Goal: Information Seeking & Learning: Learn about a topic

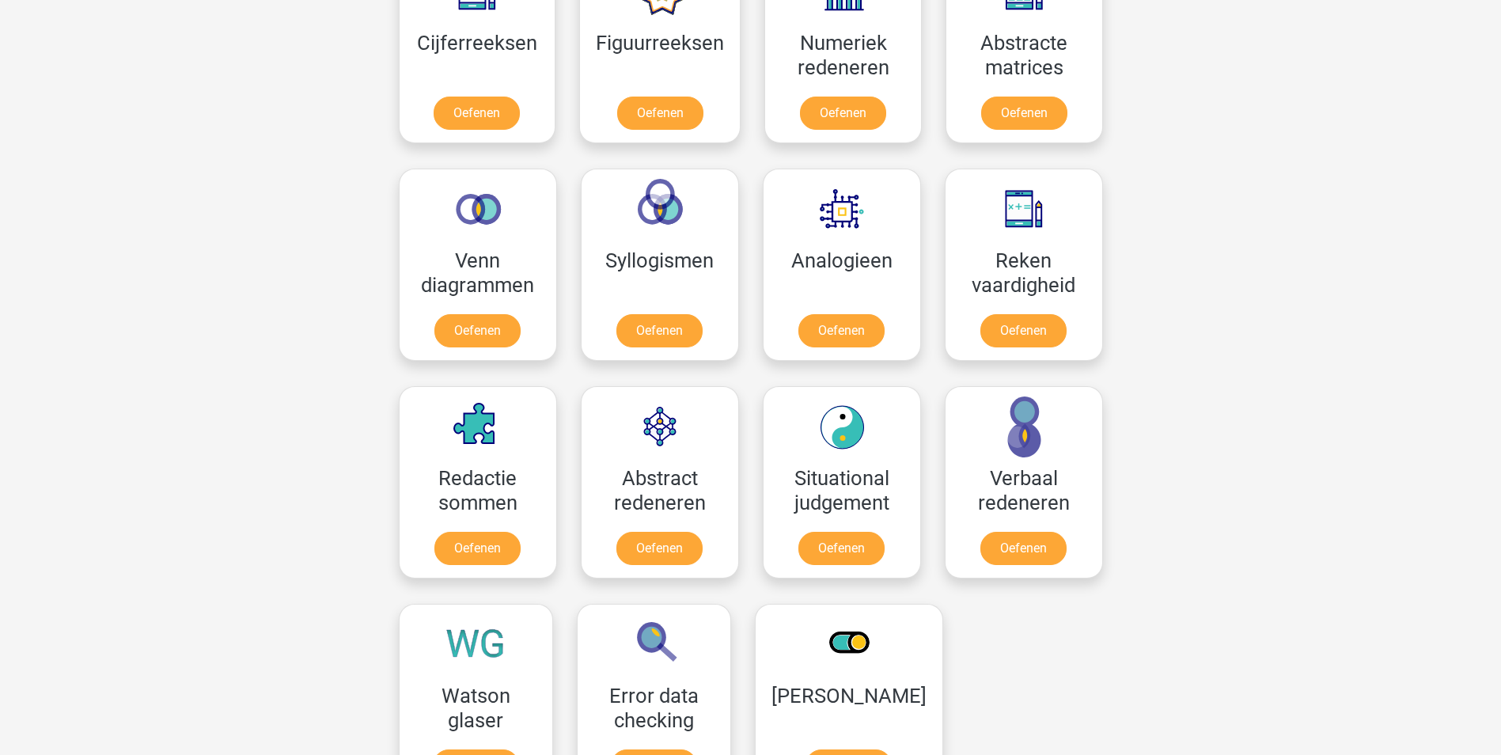
scroll to position [712, 0]
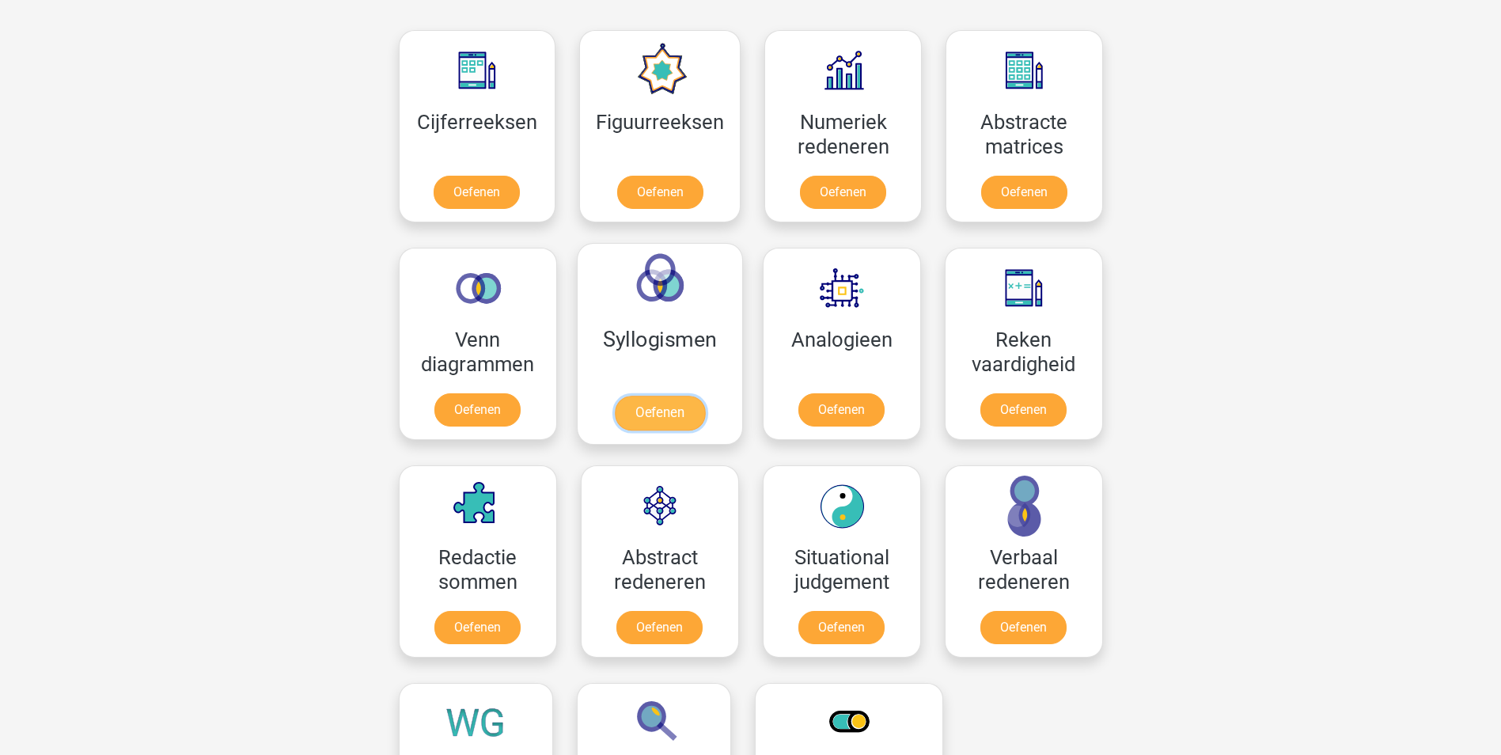
click at [665, 413] on link "Oefenen" at bounding box center [659, 413] width 90 height 35
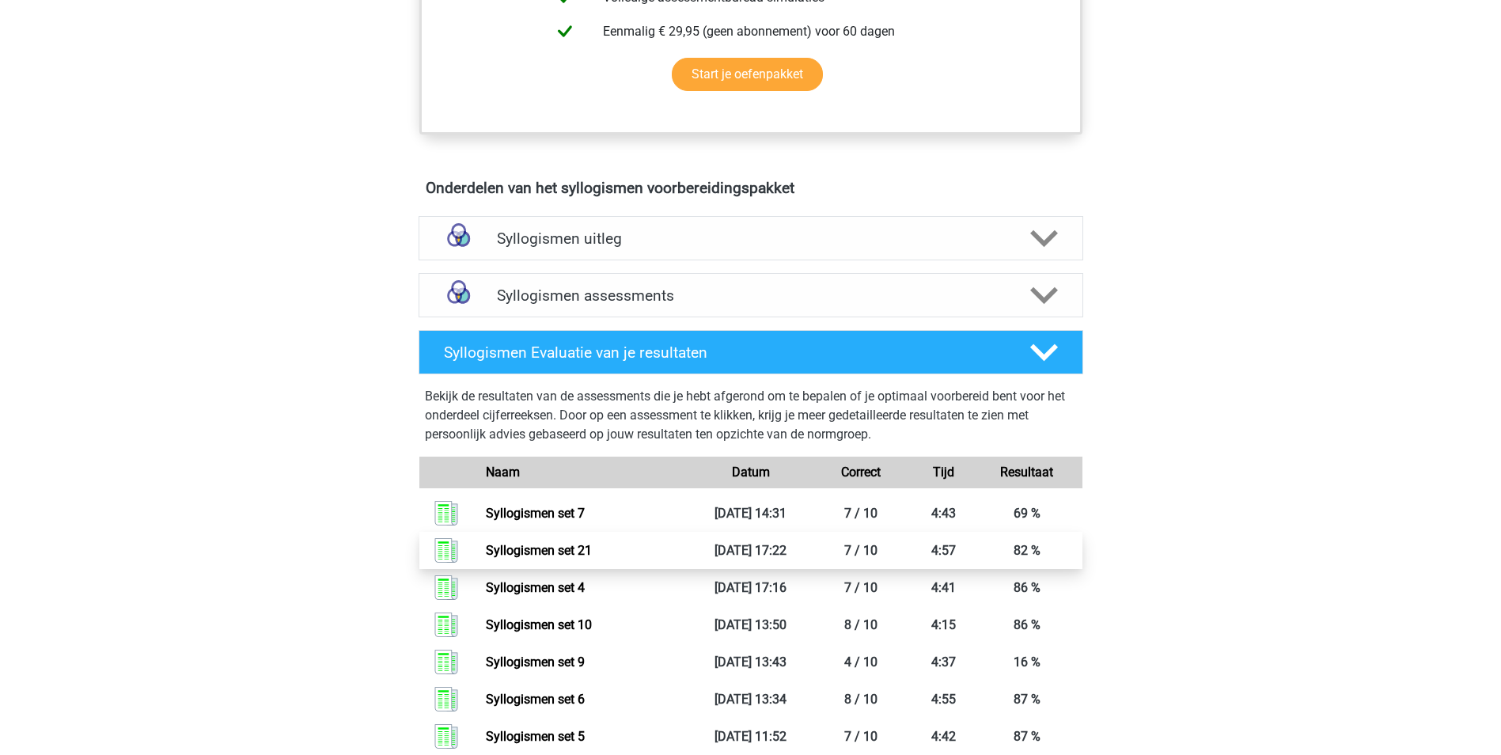
scroll to position [712, 0]
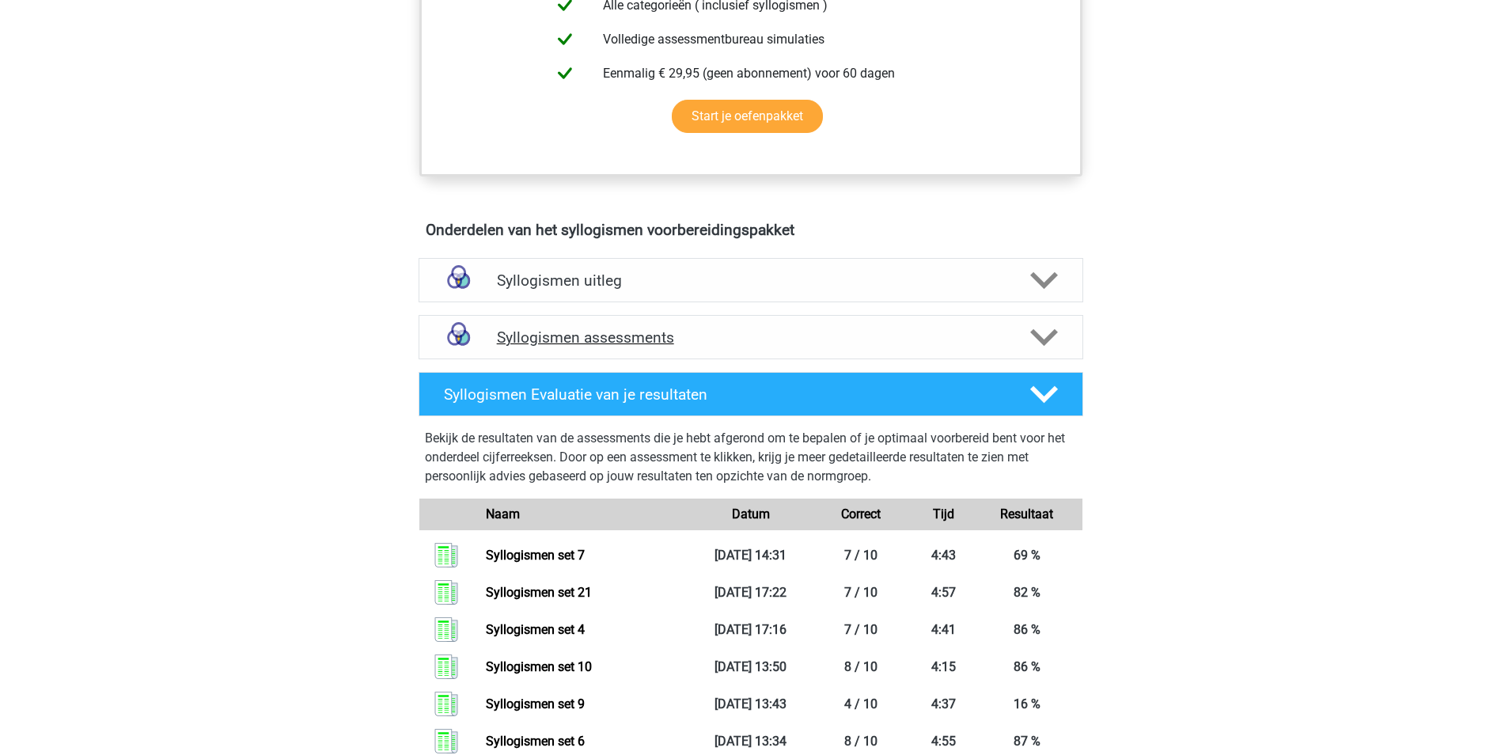
click at [1051, 336] on polygon at bounding box center [1044, 337] width 28 height 17
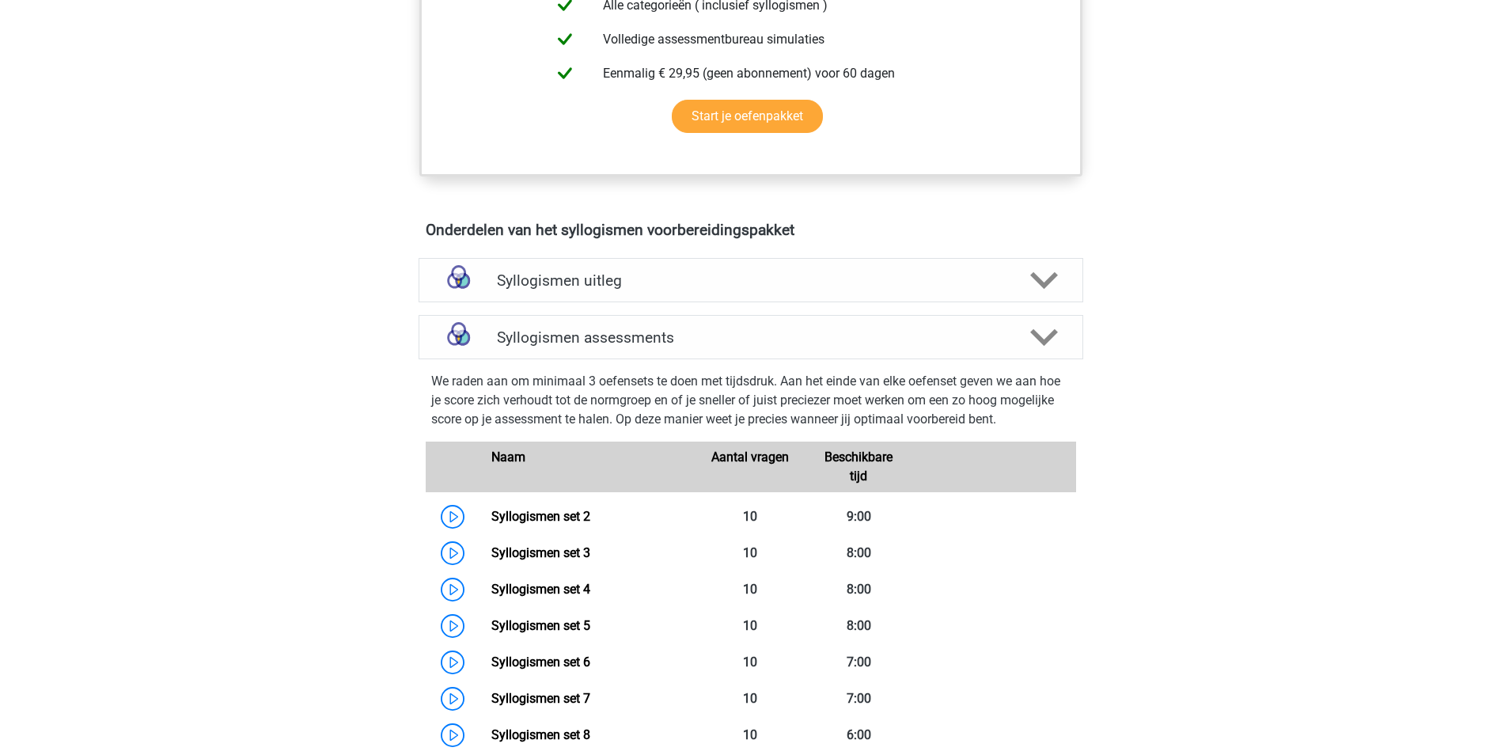
scroll to position [1028, 0]
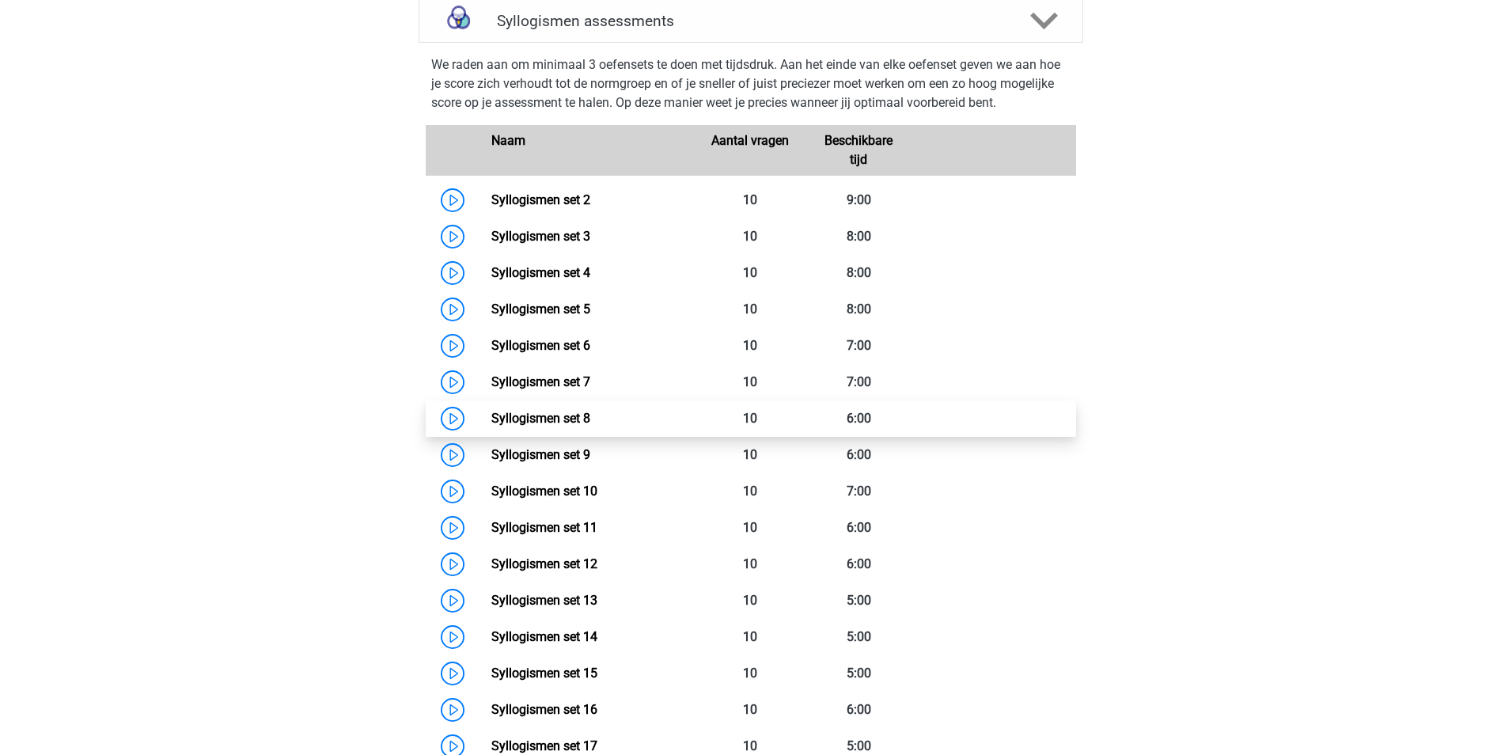
click at [532, 420] on link "Syllogismen set 8" at bounding box center [540, 418] width 99 height 15
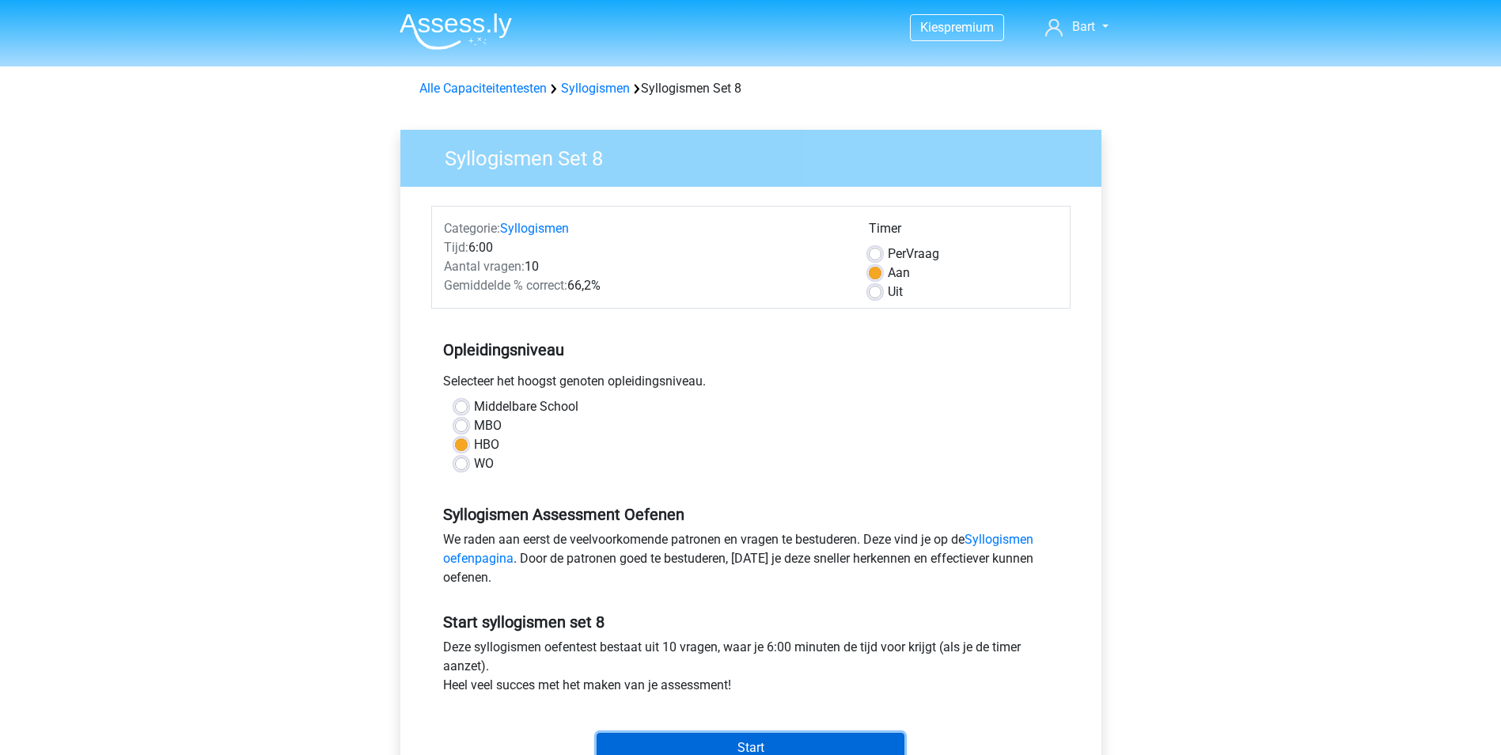
click at [755, 734] on input "Start" at bounding box center [750, 748] width 308 height 30
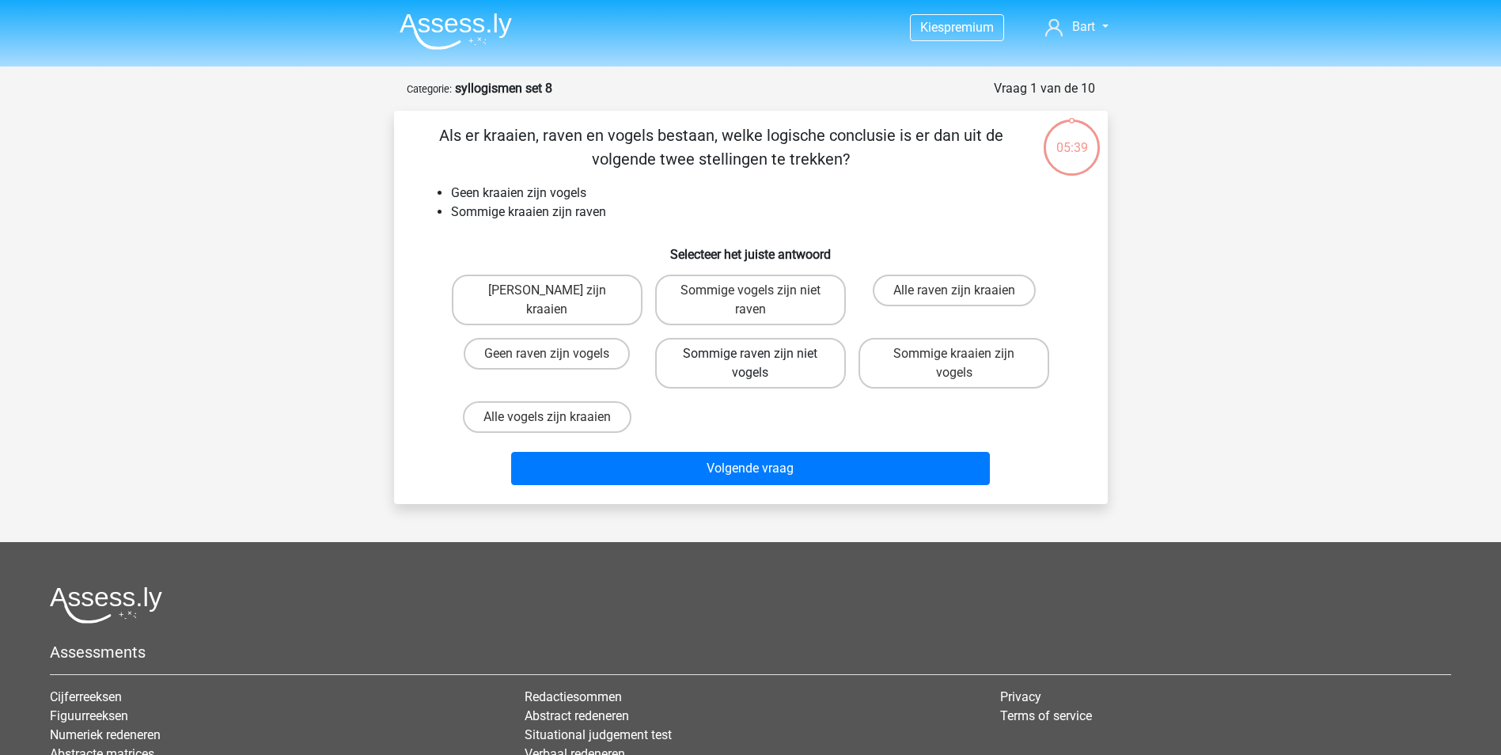
click at [757, 366] on label "Sommige raven zijn niet vogels" at bounding box center [750, 363] width 191 height 51
click at [757, 364] on input "Sommige raven zijn niet vogels" at bounding box center [755, 359] width 10 height 10
radio input "true"
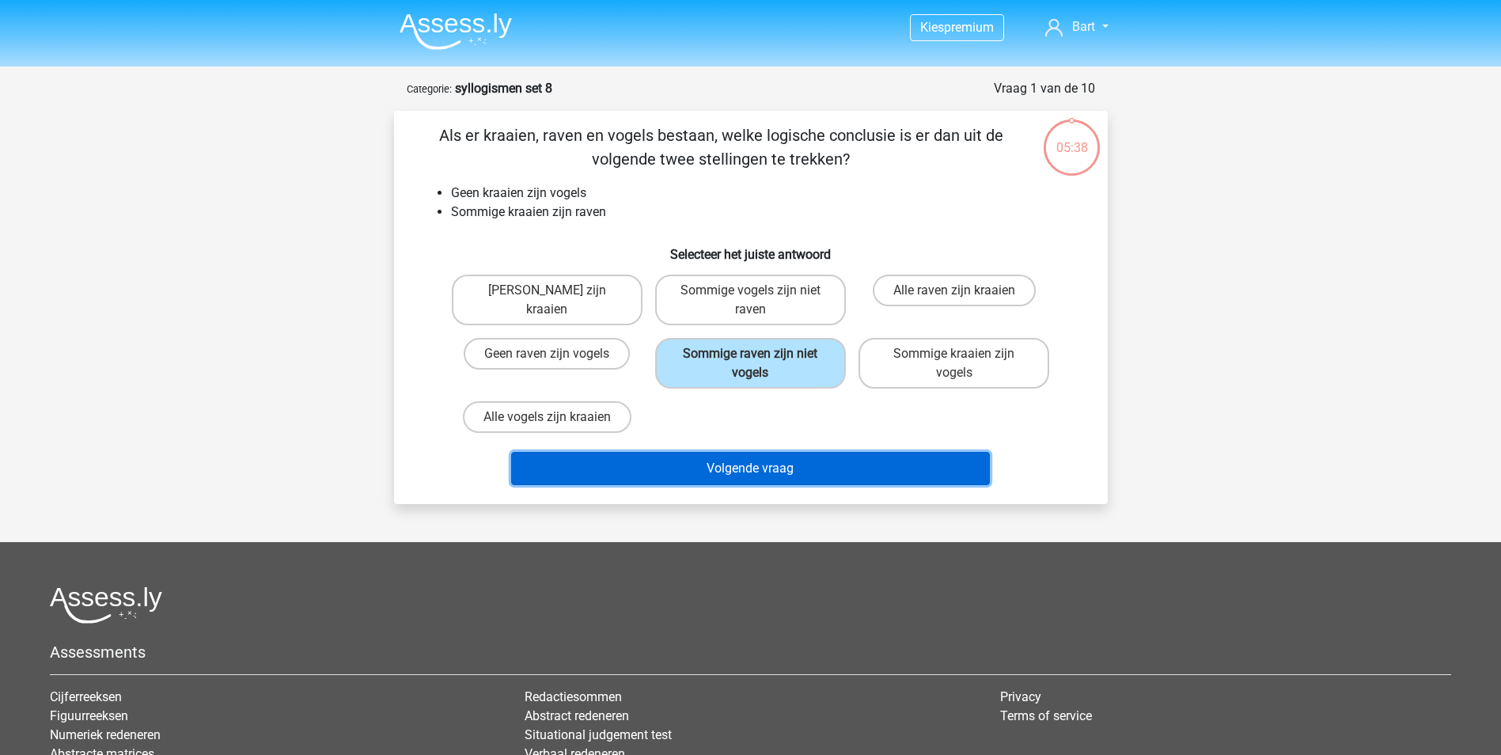
click at [740, 465] on button "Volgende vraag" at bounding box center [750, 468] width 479 height 33
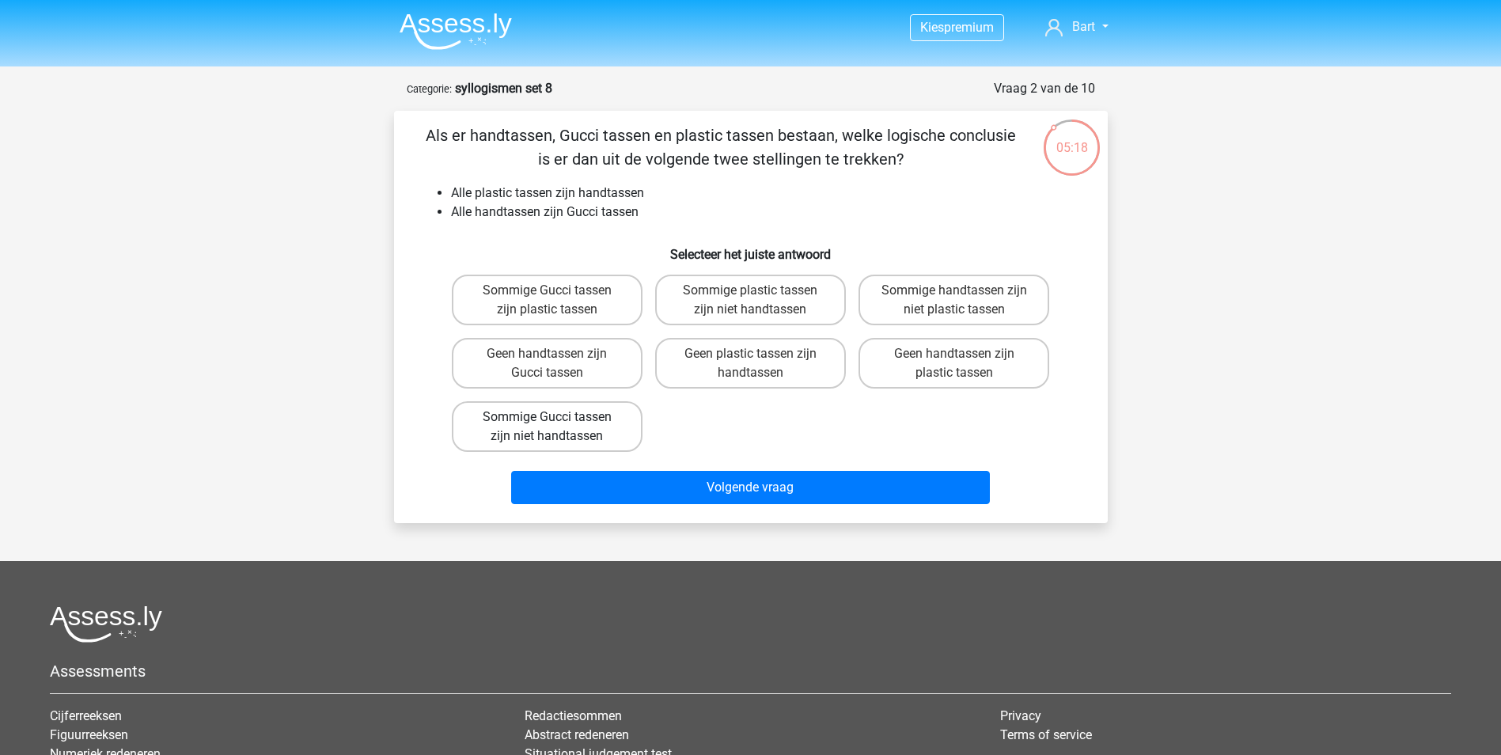
click at [487, 434] on label "Sommige Gucci tassen zijn niet handtassen" at bounding box center [547, 426] width 191 height 51
click at [547, 427] on input "Sommige Gucci tassen zijn niet handtassen" at bounding box center [552, 422] width 10 height 10
radio input "true"
click at [517, 289] on label "Sommige Gucci tassen zijn plastic tassen" at bounding box center [547, 300] width 191 height 51
click at [547, 290] on input "Sommige Gucci tassen zijn plastic tassen" at bounding box center [552, 295] width 10 height 10
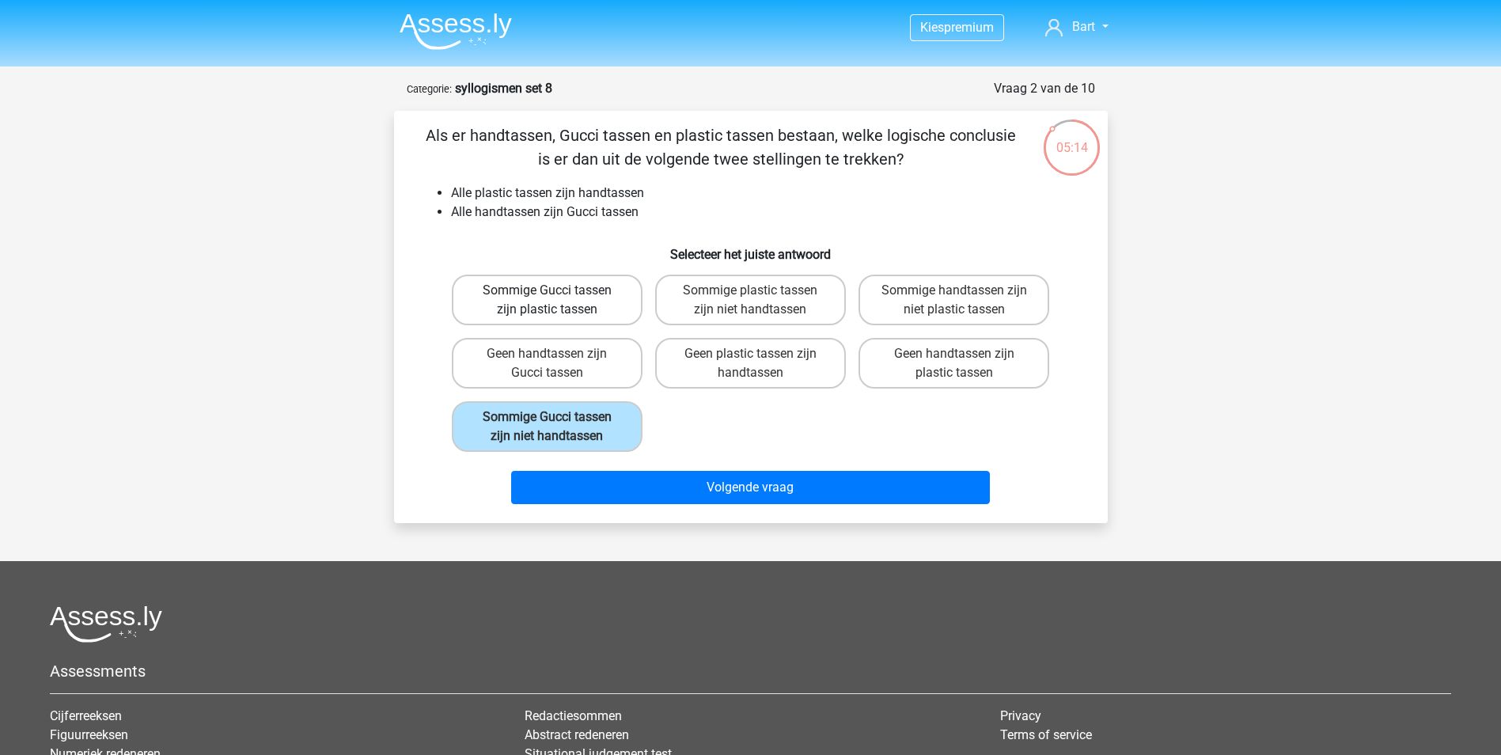
radio input "true"
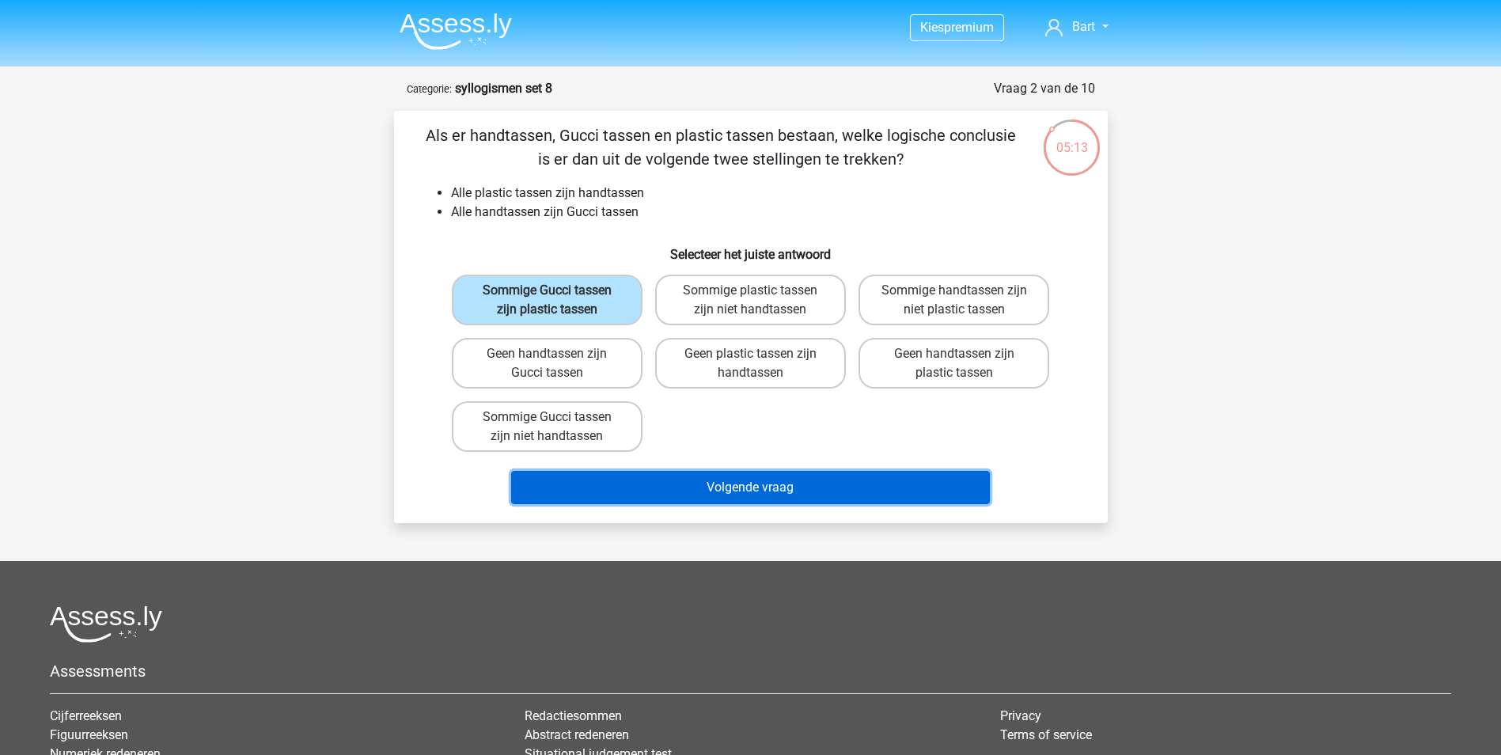
click at [718, 494] on button "Volgende vraag" at bounding box center [750, 487] width 479 height 33
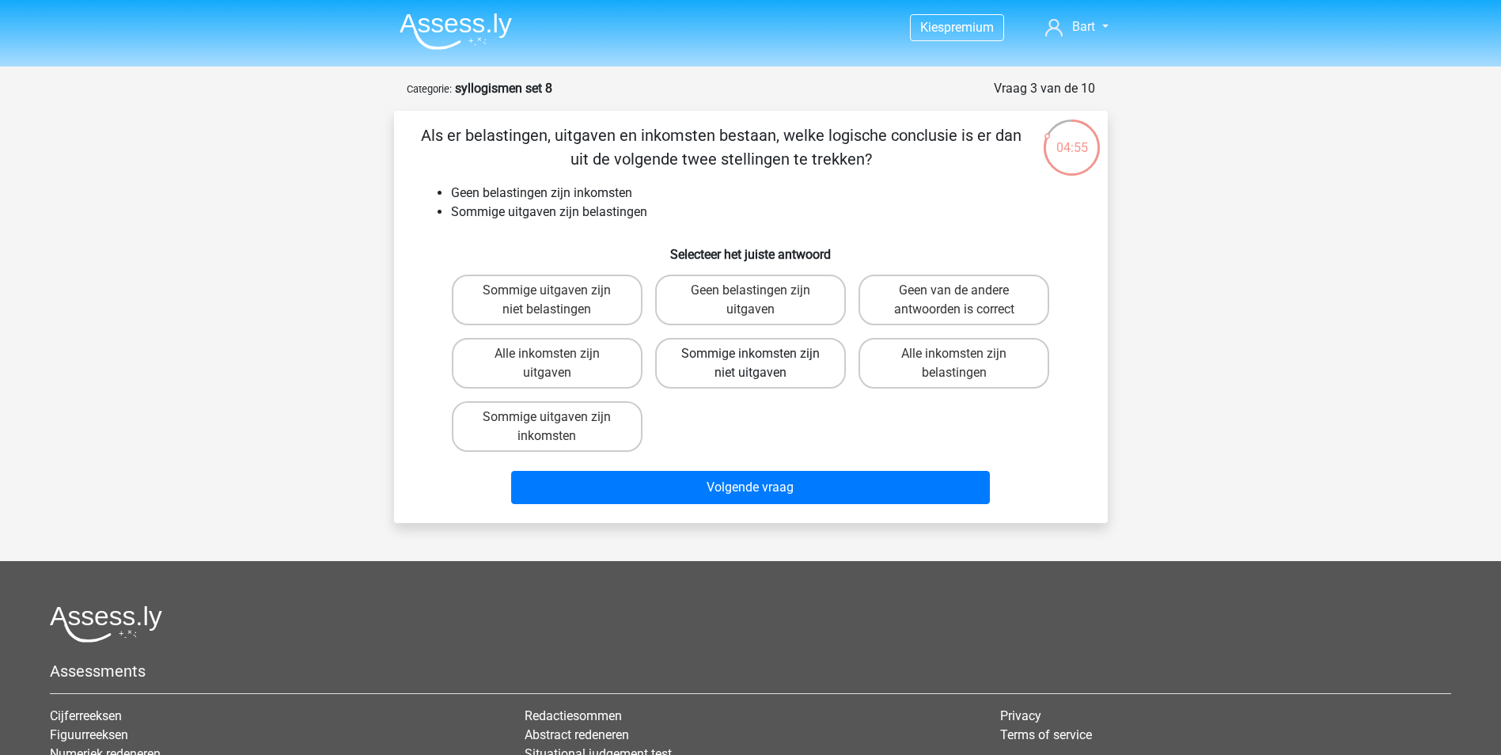
click at [695, 360] on label "Sommige inkomsten zijn niet uitgaven" at bounding box center [750, 363] width 191 height 51
click at [750, 360] on input "Sommige inkomsten zijn niet uitgaven" at bounding box center [755, 359] width 10 height 10
radio input "true"
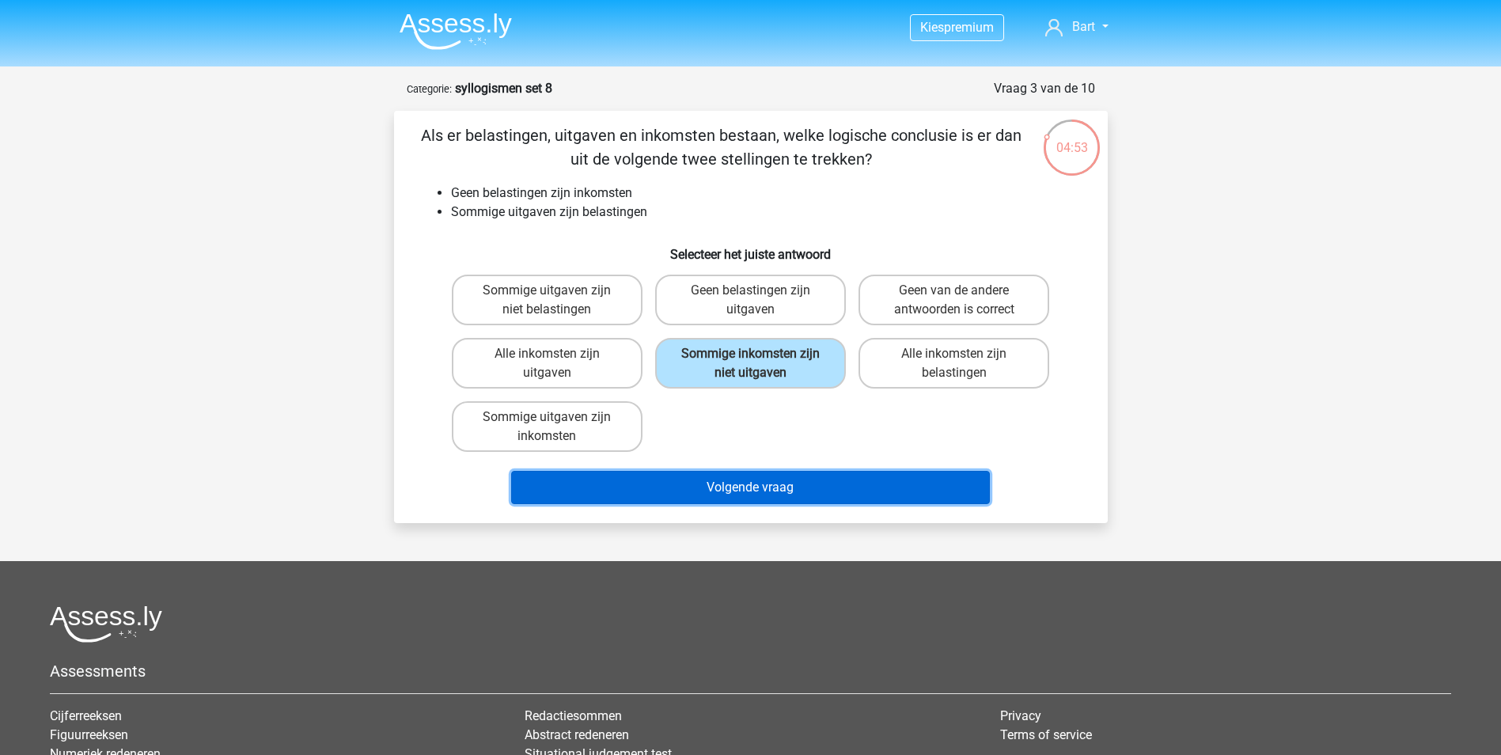
click at [685, 471] on button "Volgende vraag" at bounding box center [750, 487] width 479 height 33
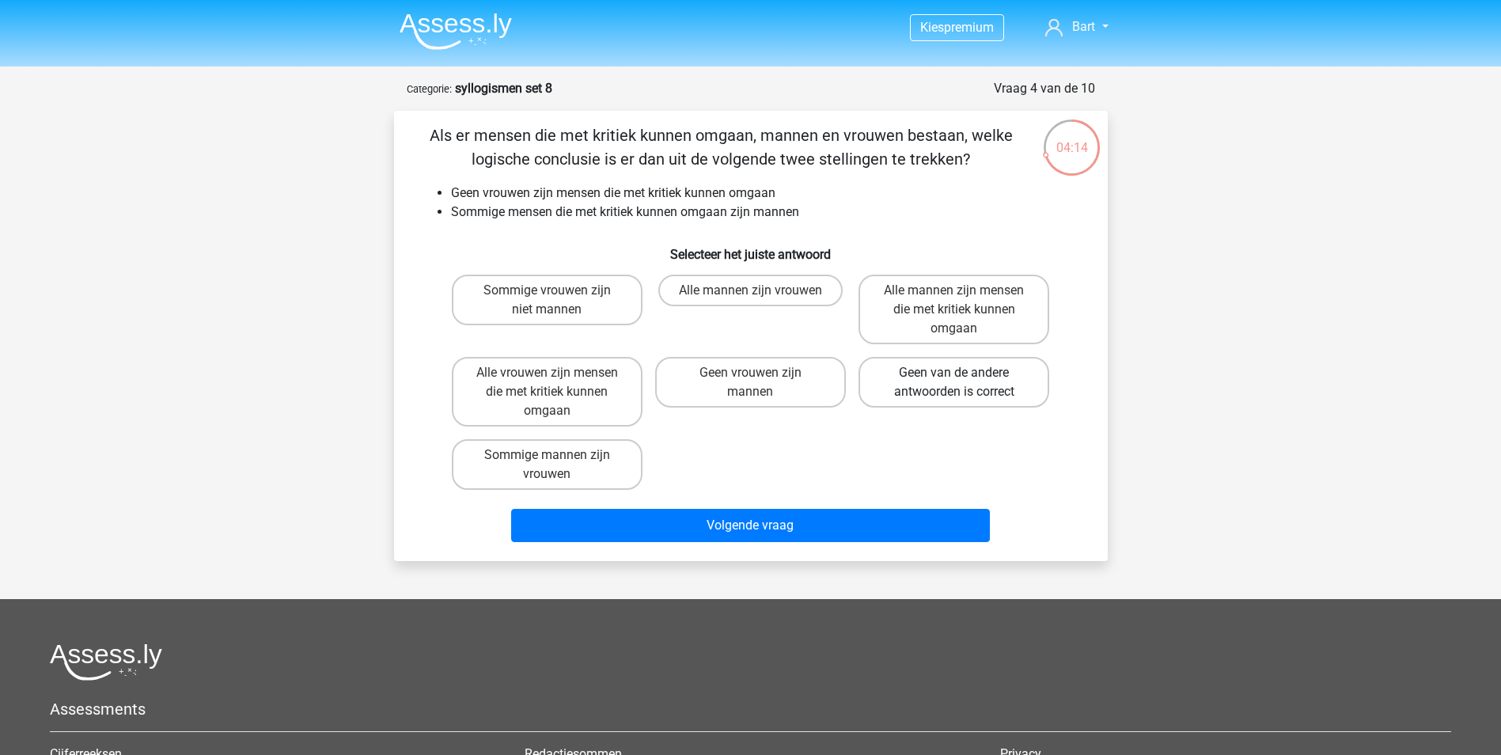
click at [930, 382] on label "Geen van de andere antwoorden is correct" at bounding box center [953, 382] width 191 height 51
click at [954, 382] on input "Geen van de andere antwoorden is correct" at bounding box center [959, 378] width 10 height 10
radio input "true"
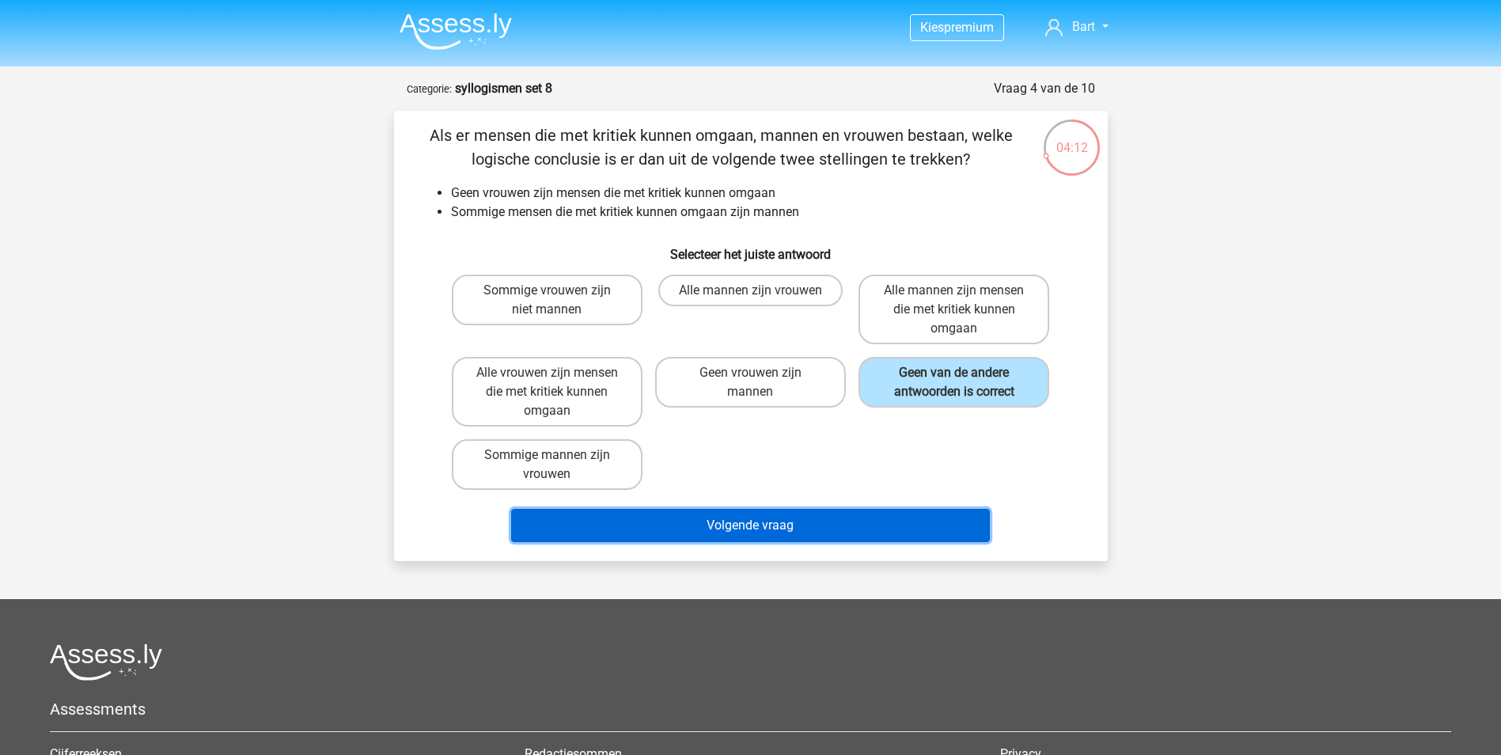
click at [776, 521] on button "Volgende vraag" at bounding box center [750, 525] width 479 height 33
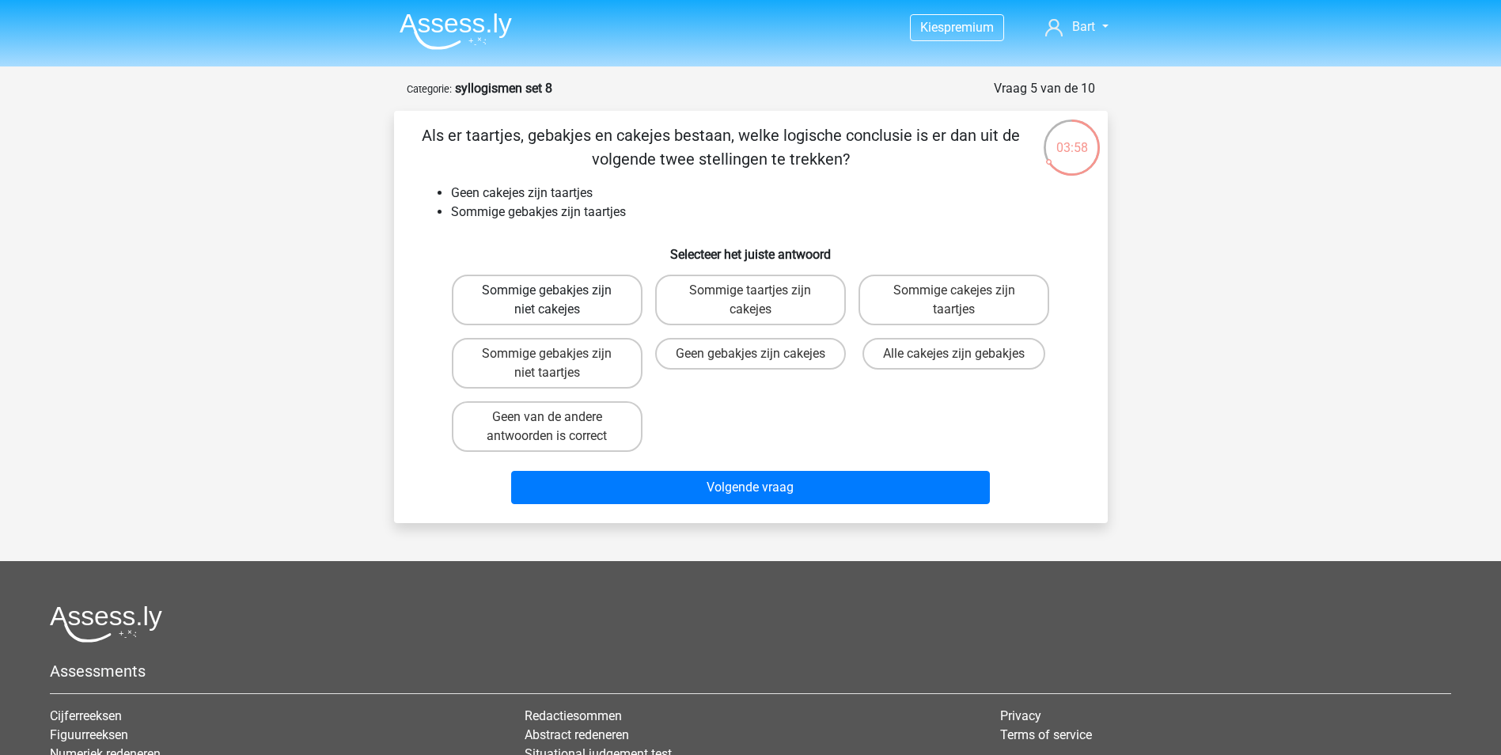
click at [513, 285] on label "Sommige gebakjes zijn niet cakejes" at bounding box center [547, 300] width 191 height 51
click at [547, 290] on input "Sommige gebakjes zijn niet cakejes" at bounding box center [552, 295] width 10 height 10
radio input "true"
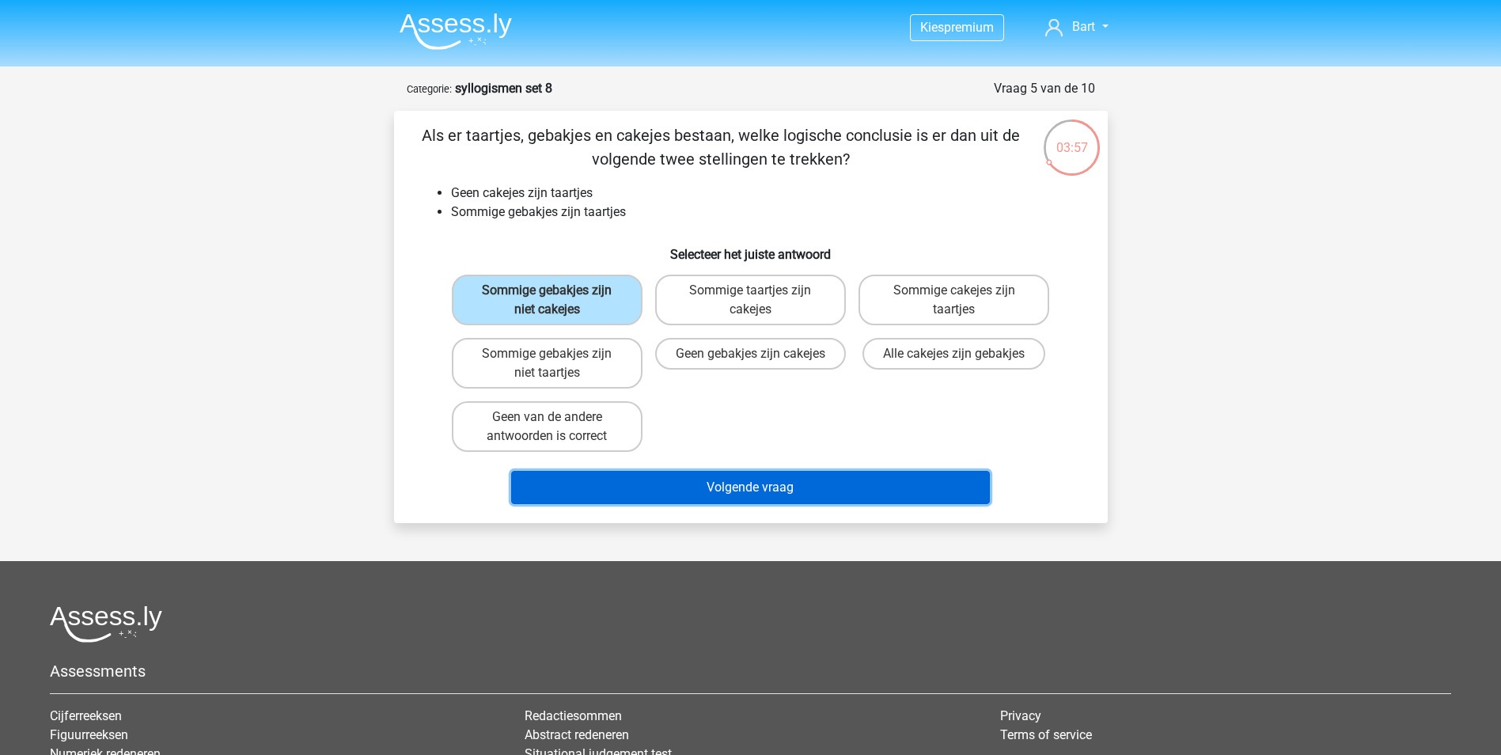
click at [762, 488] on button "Volgende vraag" at bounding box center [750, 487] width 479 height 33
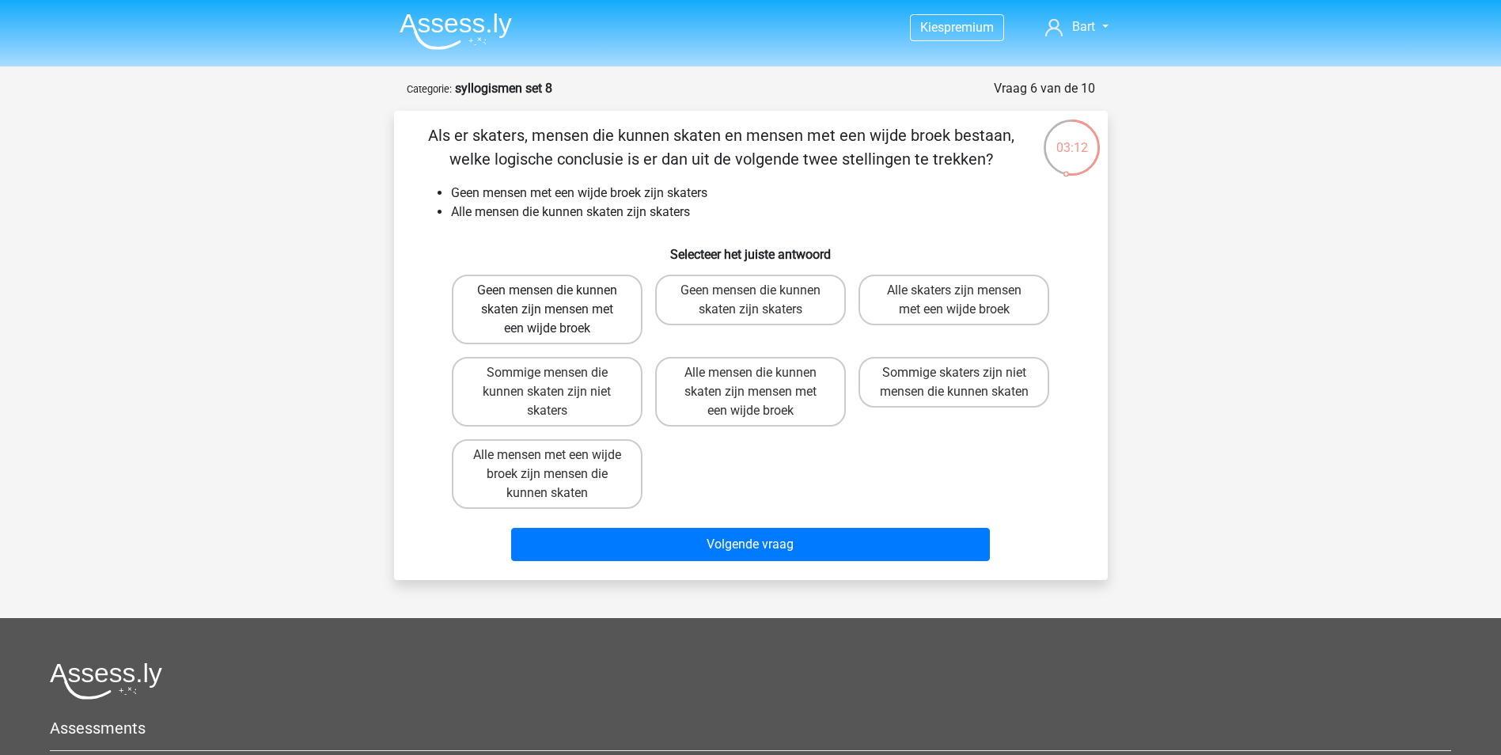
click at [531, 293] on label "Geen mensen die kunnen skaten zijn mensen met een wijde broek" at bounding box center [547, 310] width 191 height 70
click at [547, 293] on input "Geen mensen die kunnen skaten zijn mensen met een wijde broek" at bounding box center [552, 295] width 10 height 10
radio input "true"
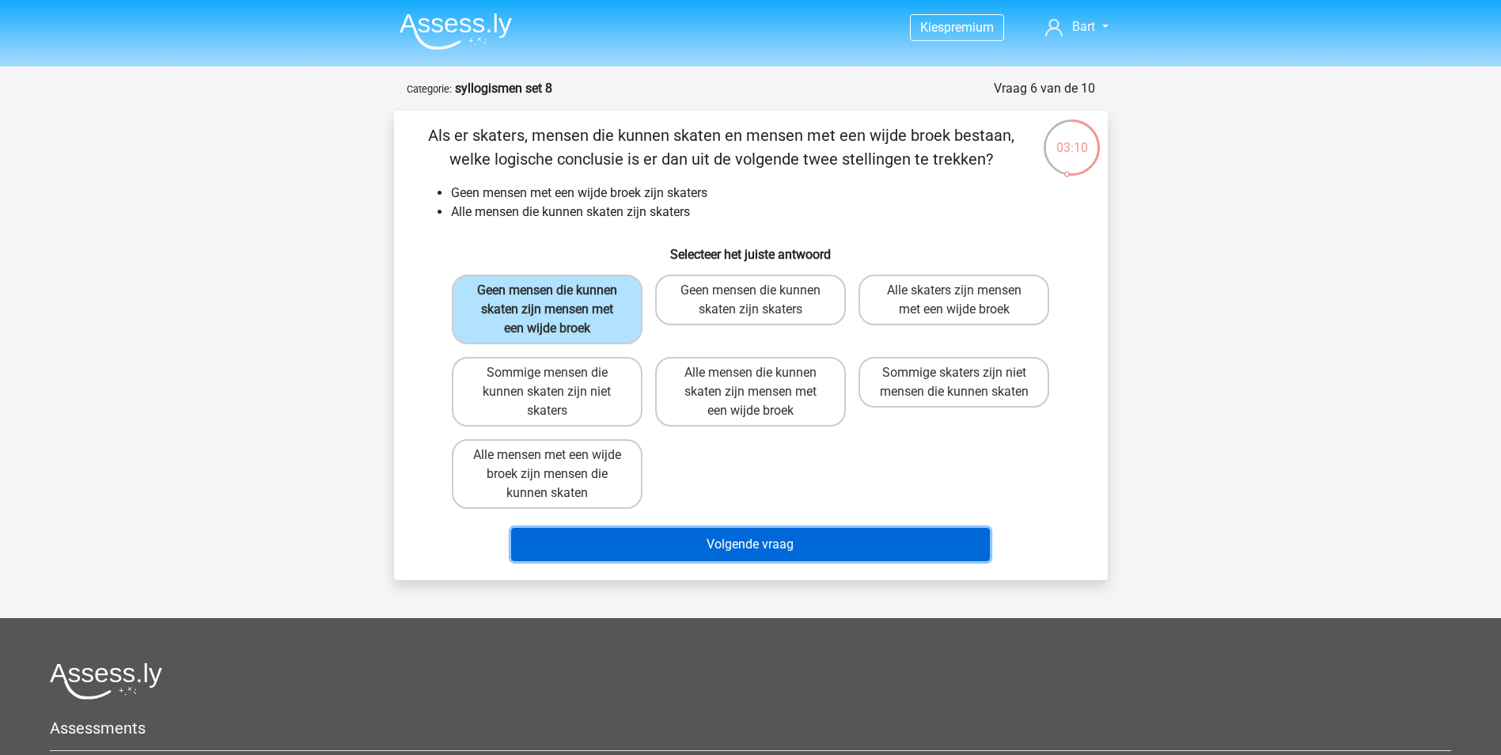
click at [674, 532] on button "Volgende vraag" at bounding box center [750, 544] width 479 height 33
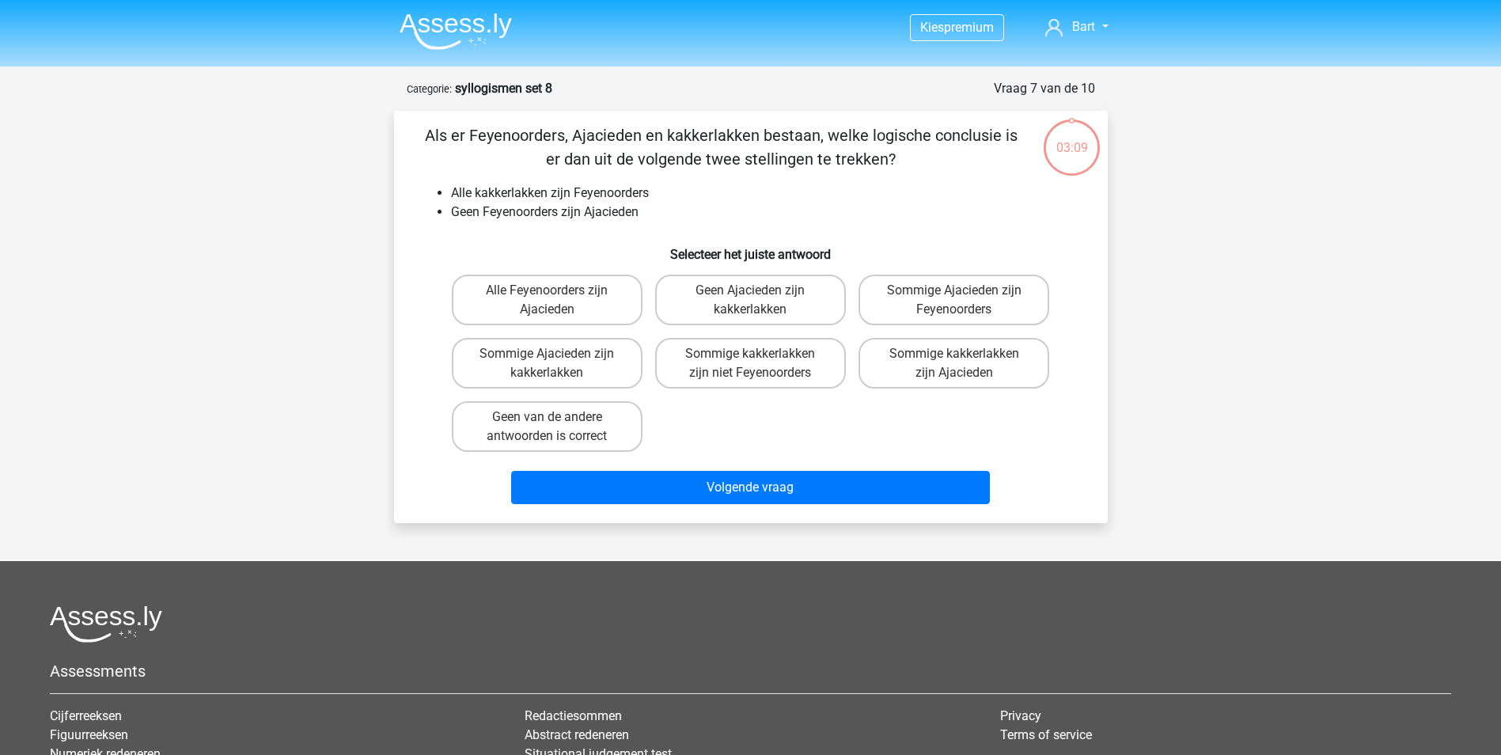
scroll to position [79, 0]
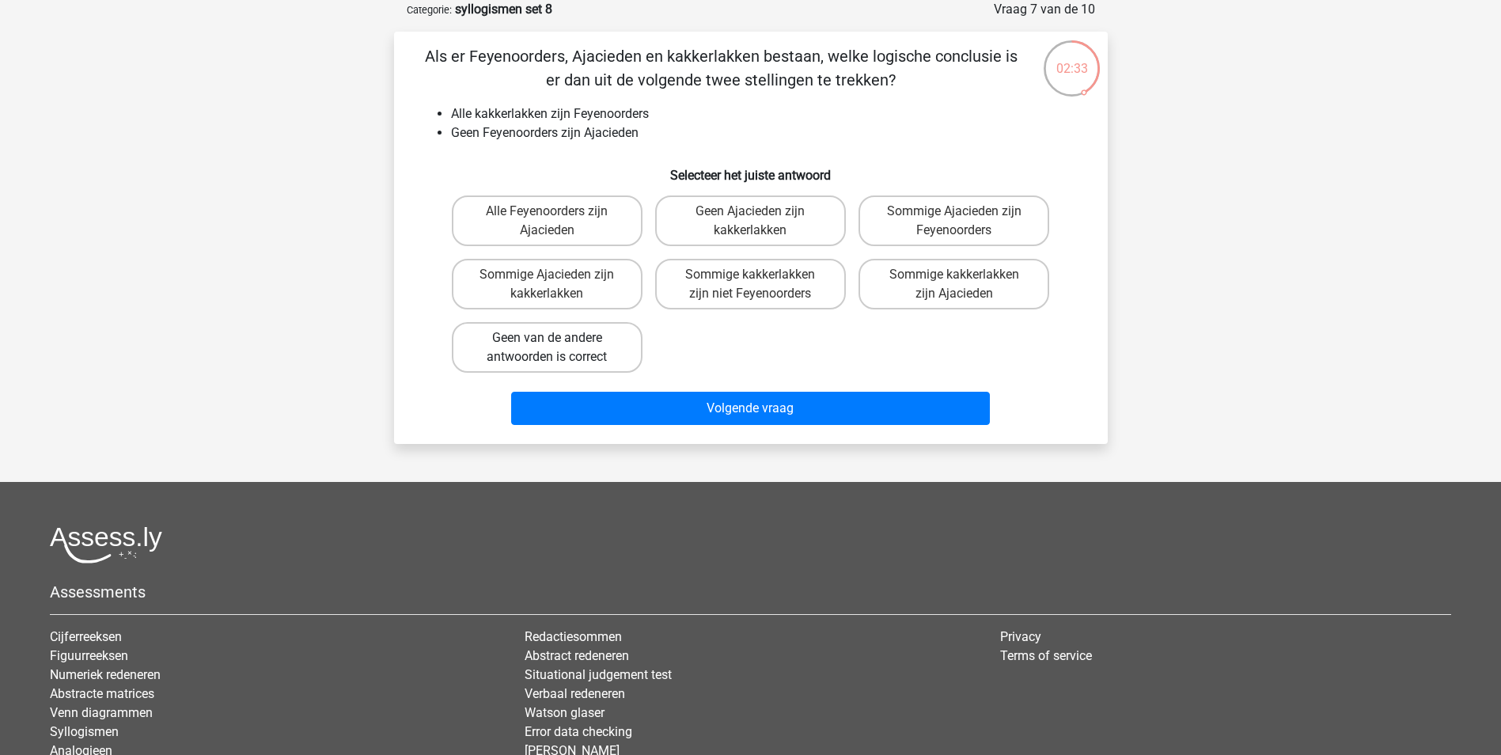
click at [563, 345] on label "Geen van de andere antwoorden is correct" at bounding box center [547, 347] width 191 height 51
click at [557, 345] on input "Geen van de andere antwoorden is correct" at bounding box center [552, 343] width 10 height 10
radio input "true"
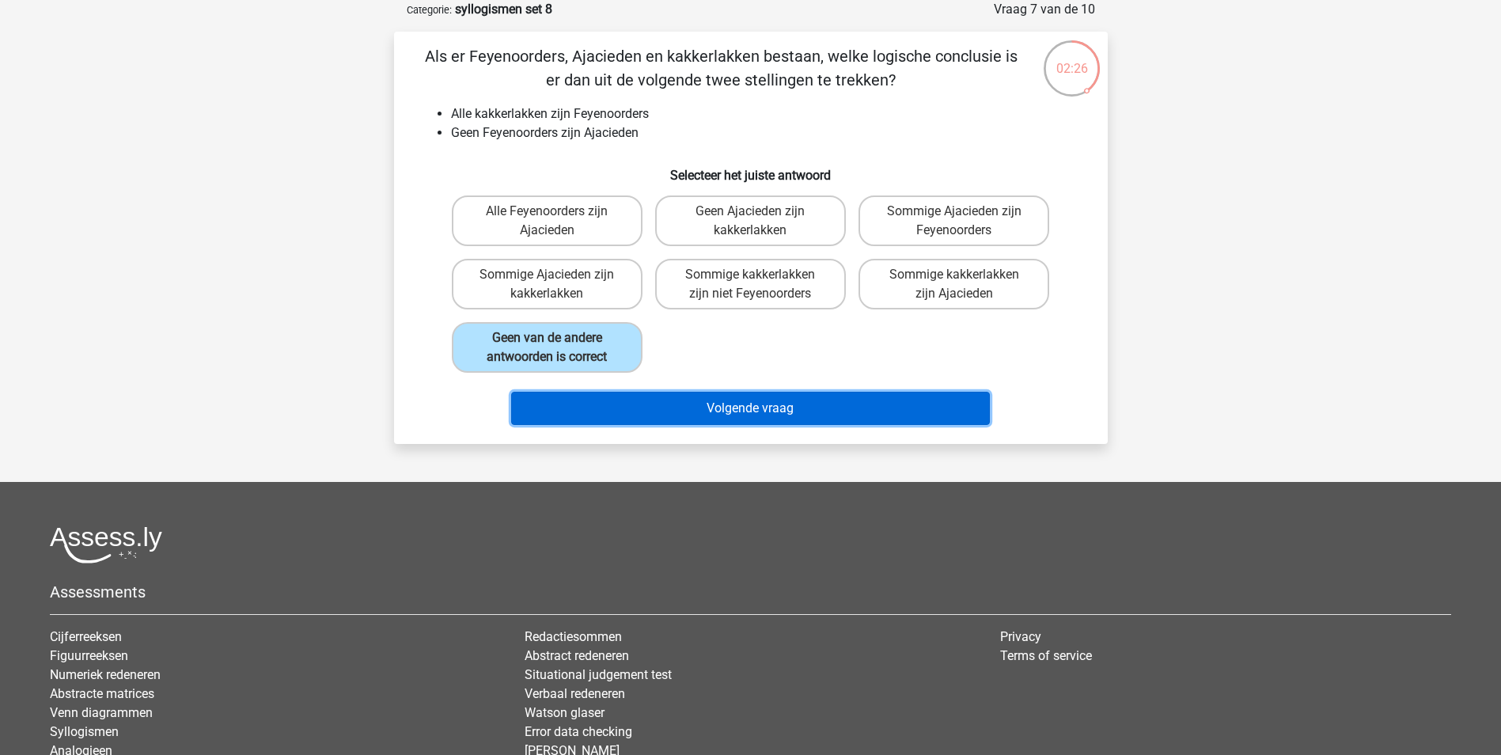
click at [646, 410] on button "Volgende vraag" at bounding box center [750, 408] width 479 height 33
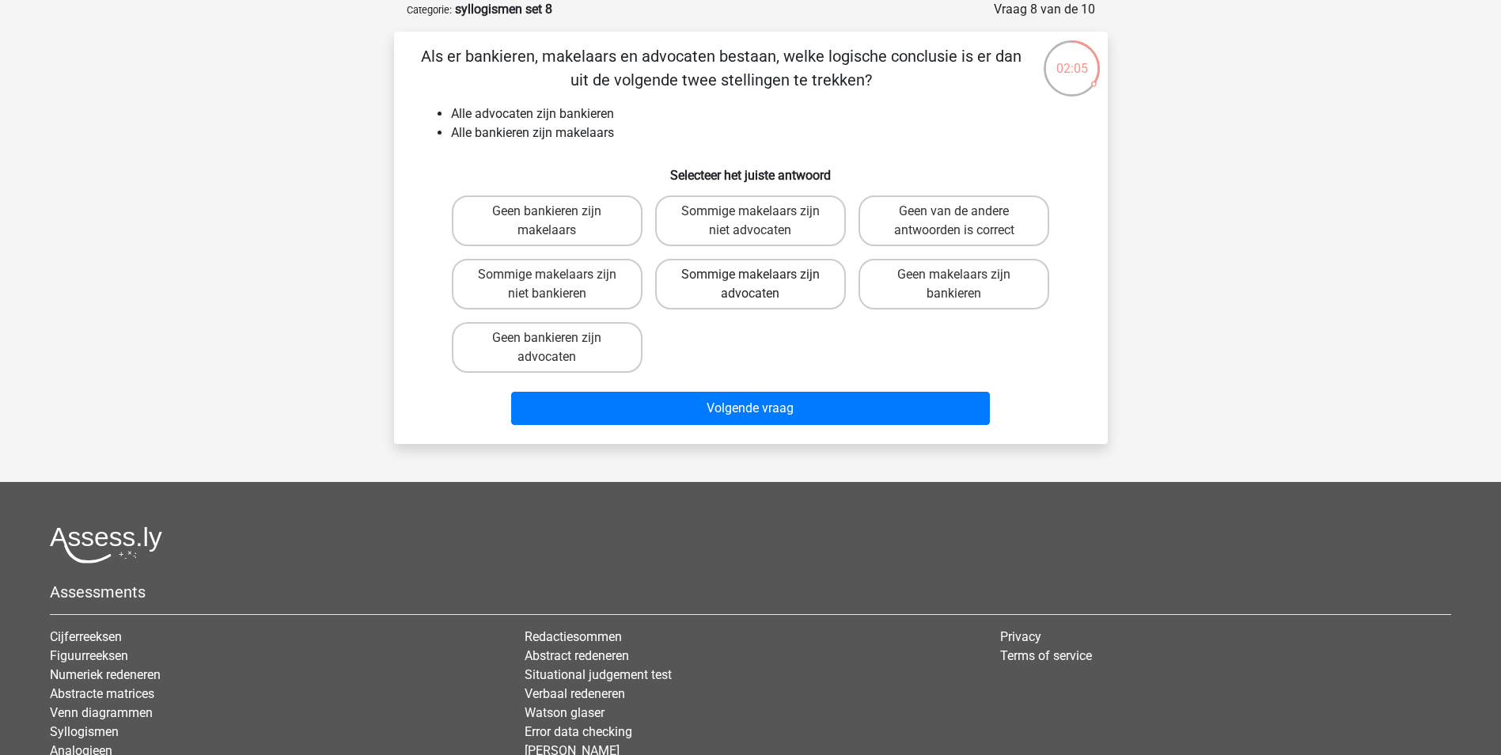
click at [729, 275] on label "Sommige makelaars zijn advocaten" at bounding box center [750, 284] width 191 height 51
click at [750, 275] on input "Sommige makelaars zijn advocaten" at bounding box center [755, 280] width 10 height 10
radio input "true"
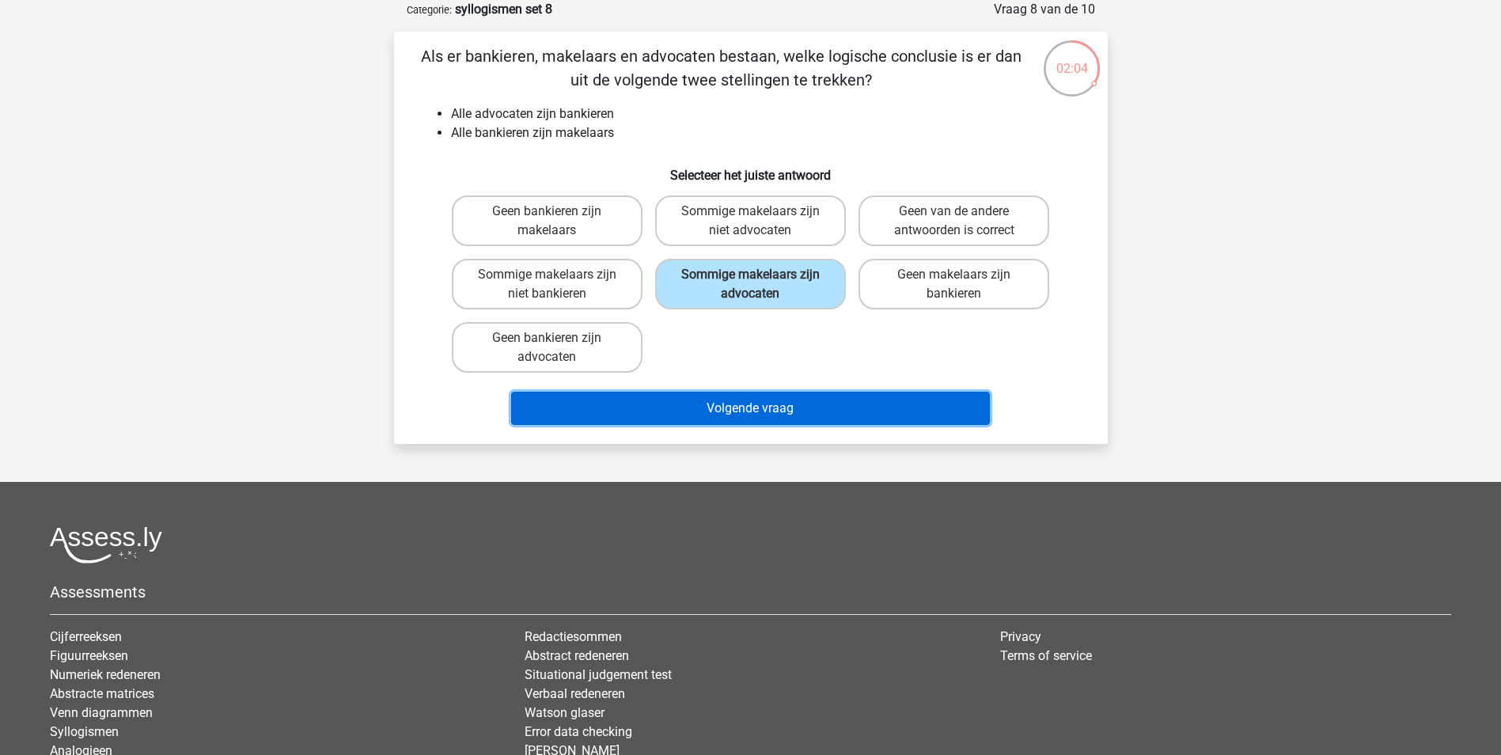
click at [740, 418] on button "Volgende vraag" at bounding box center [750, 408] width 479 height 33
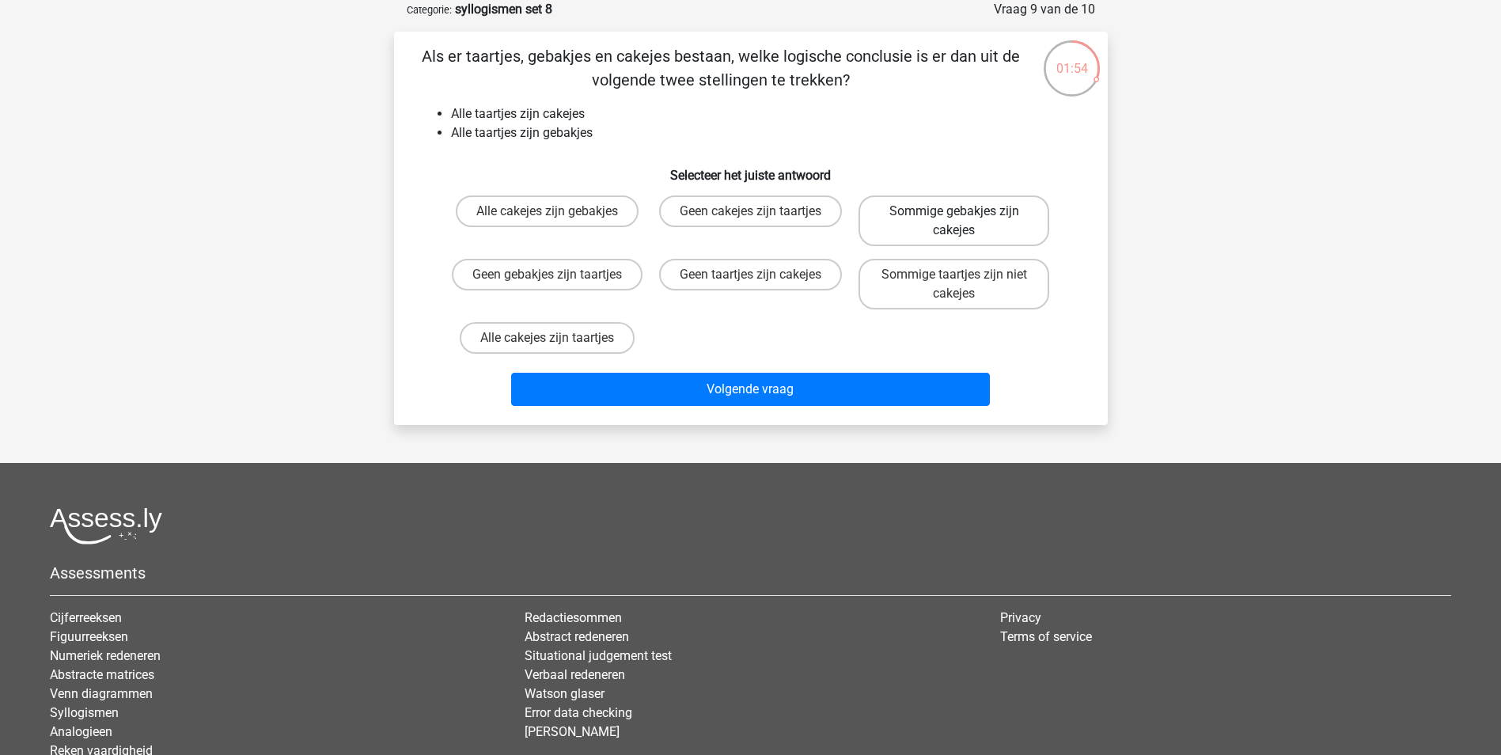
click at [957, 208] on label "Sommige gebakjes zijn cakejes" at bounding box center [953, 220] width 191 height 51
click at [957, 211] on input "Sommige gebakjes zijn cakejes" at bounding box center [959, 216] width 10 height 10
radio input "true"
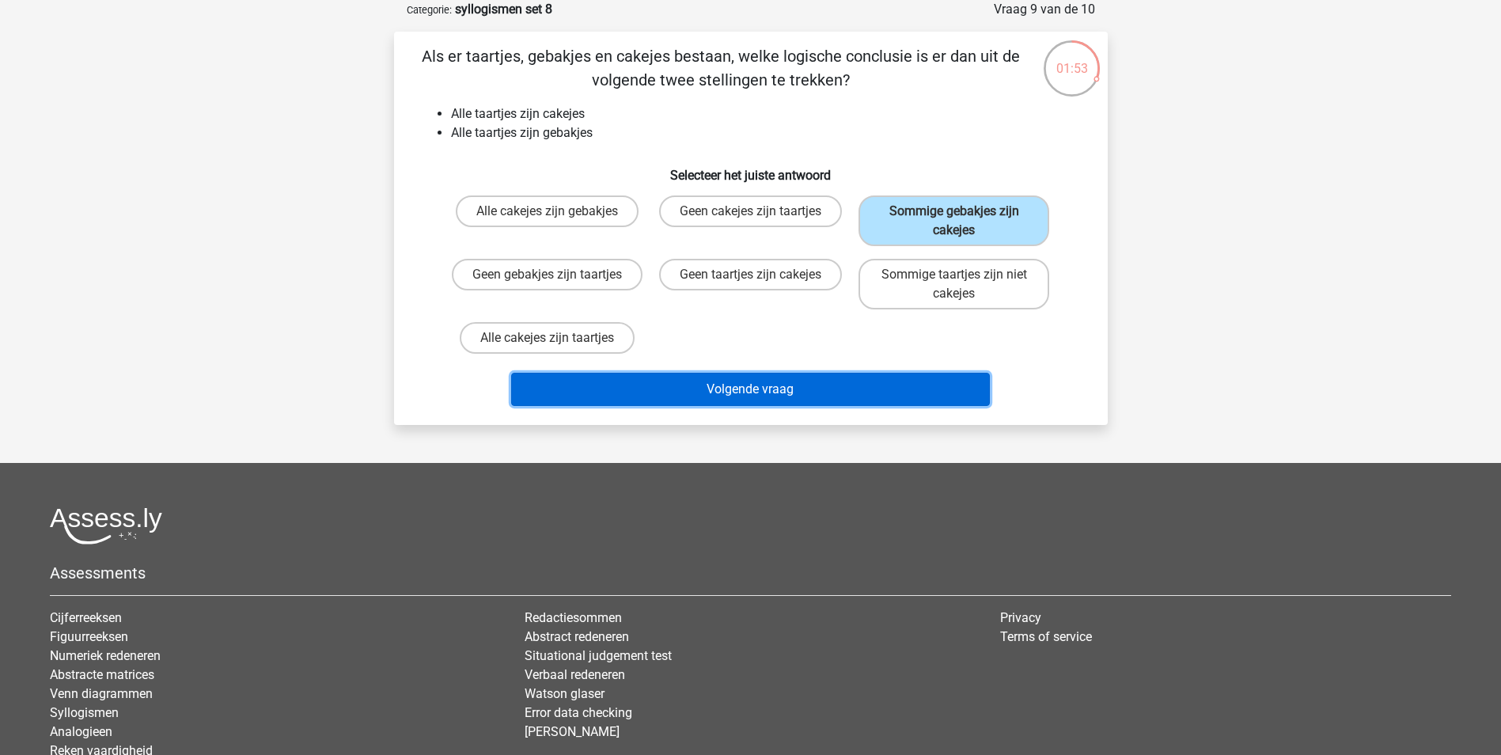
click at [732, 392] on button "Volgende vraag" at bounding box center [750, 389] width 479 height 33
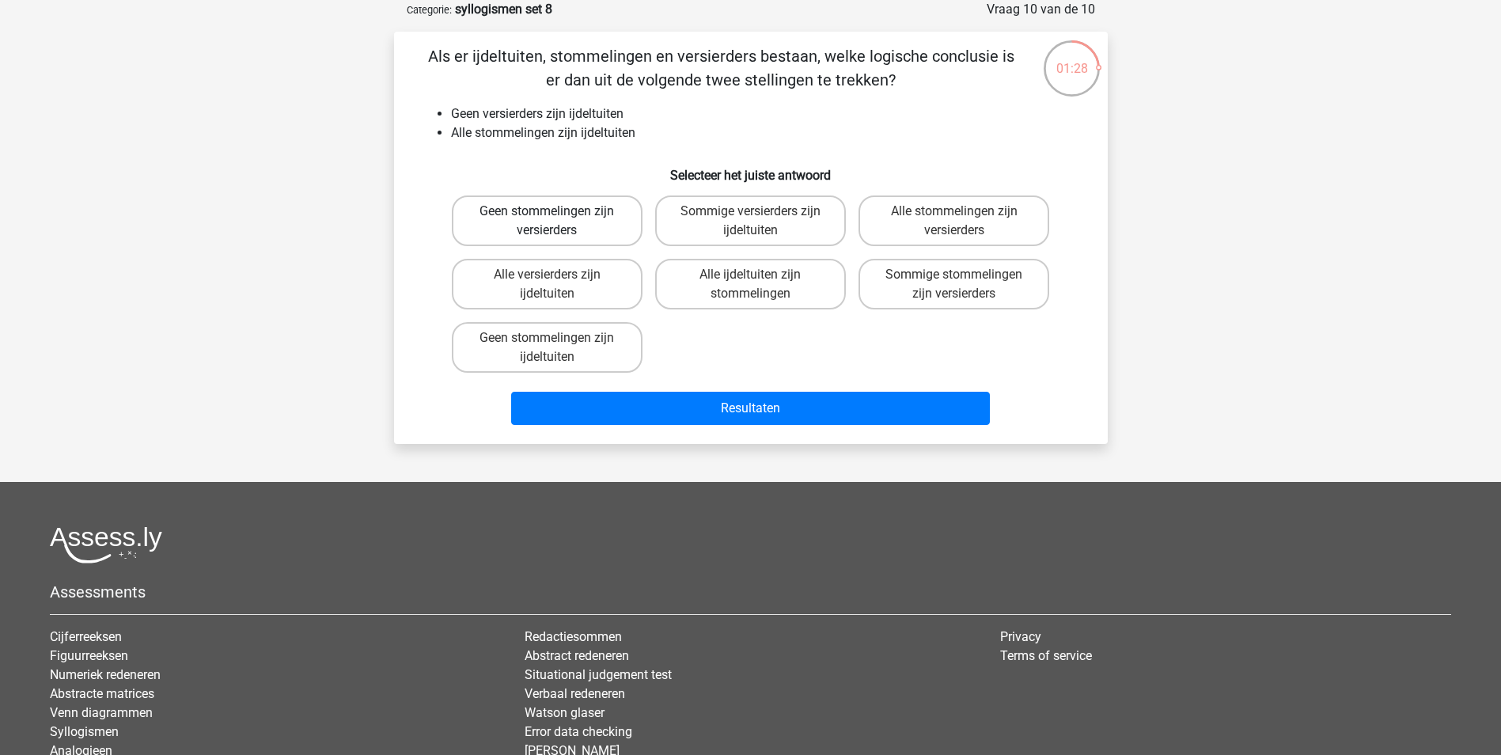
click at [585, 219] on label "Geen stommelingen zijn versierders" at bounding box center [547, 220] width 191 height 51
click at [557, 219] on input "Geen stommelingen zijn versierders" at bounding box center [552, 216] width 10 height 10
radio input "true"
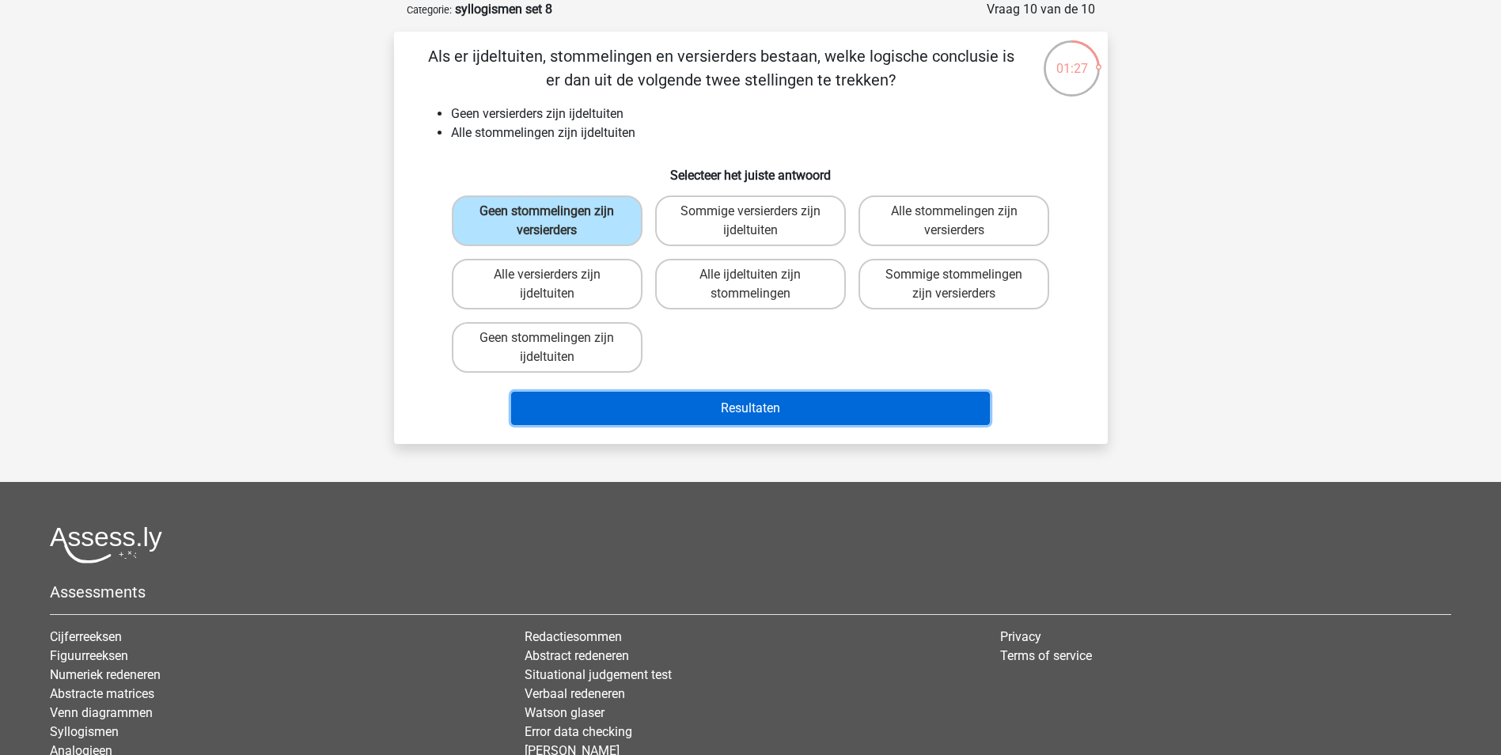
click at [706, 399] on button "Resultaten" at bounding box center [750, 408] width 479 height 33
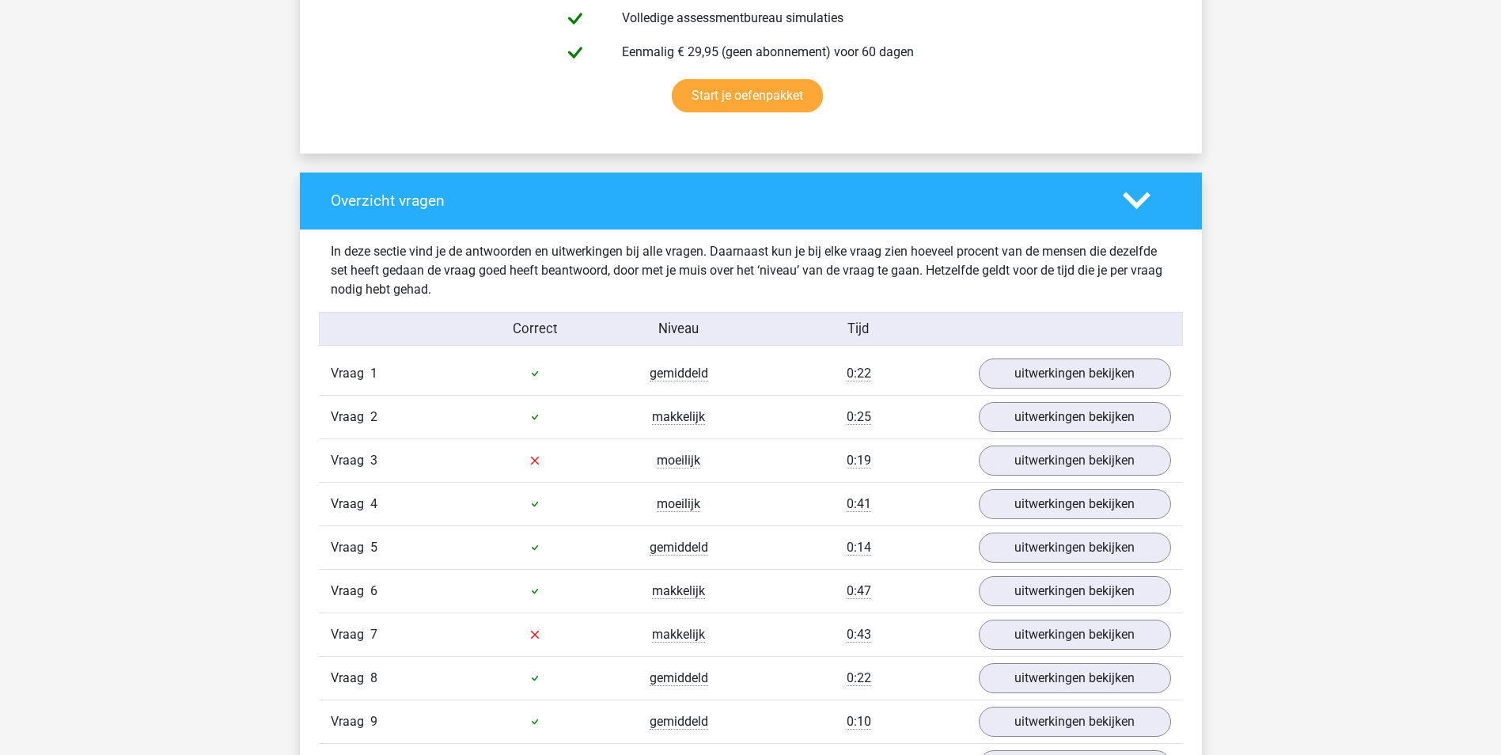
scroll to position [1028, 0]
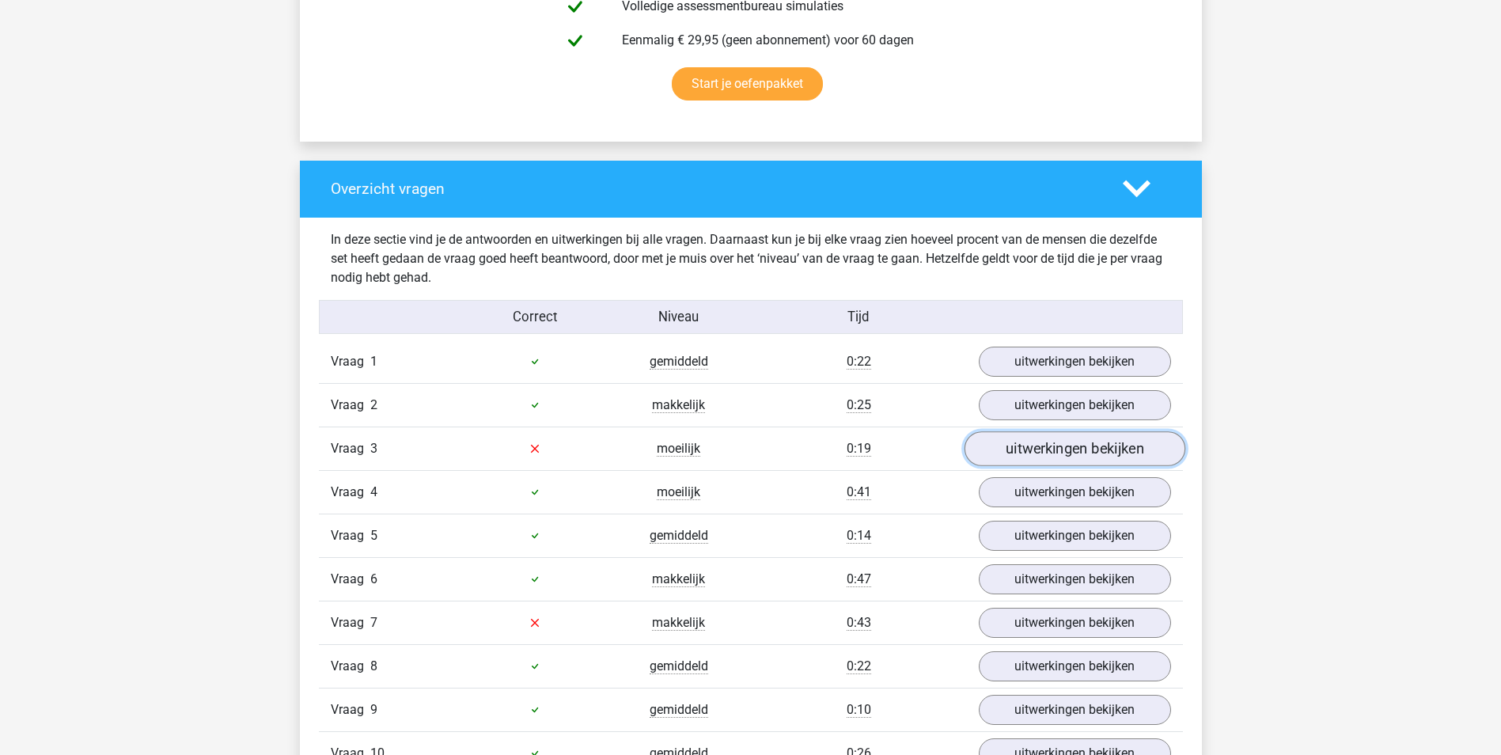
click at [1035, 455] on link "uitwerkingen bekijken" at bounding box center [1074, 448] width 221 height 35
